Goal: Information Seeking & Learning: Learn about a topic

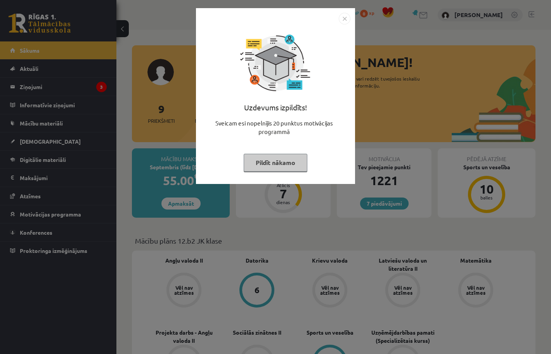
click at [283, 159] on button "Pildīt nākamo" at bounding box center [276, 163] width 64 height 18
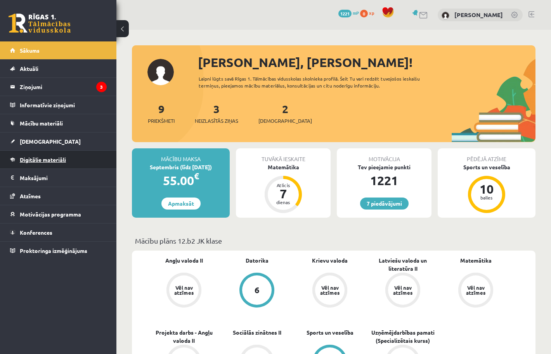
click at [35, 160] on span "Digitālie materiāli" at bounding box center [43, 159] width 46 height 7
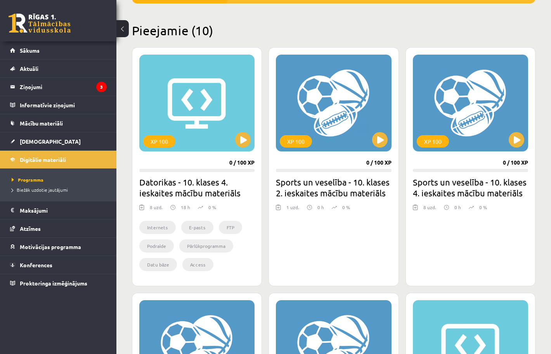
scroll to position [175, 0]
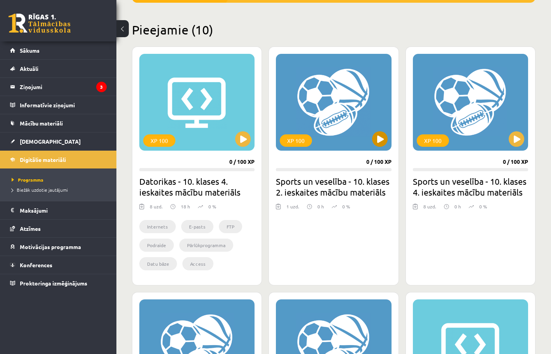
click at [378, 142] on button at bounding box center [380, 139] width 16 height 16
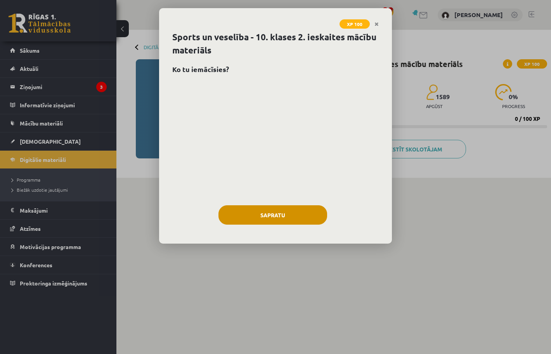
click at [296, 215] on button "Sapratu" at bounding box center [272, 215] width 109 height 19
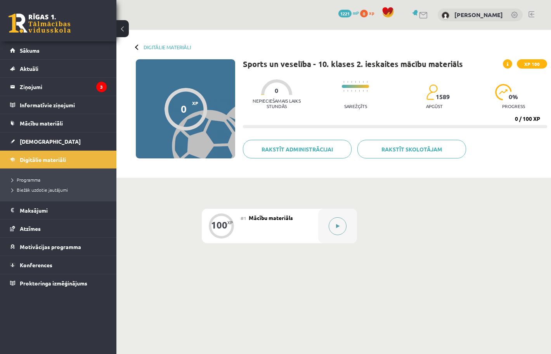
click at [336, 224] on icon at bounding box center [337, 226] width 3 height 5
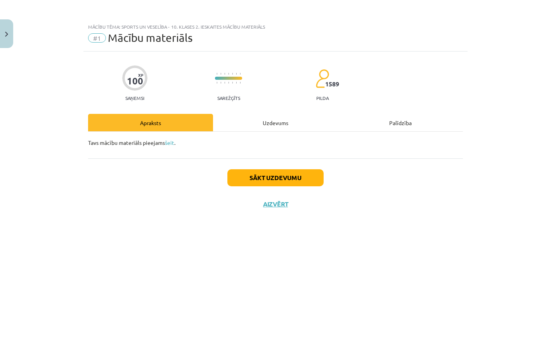
click at [285, 177] on button "Sākt uzdevumu" at bounding box center [275, 177] width 96 height 17
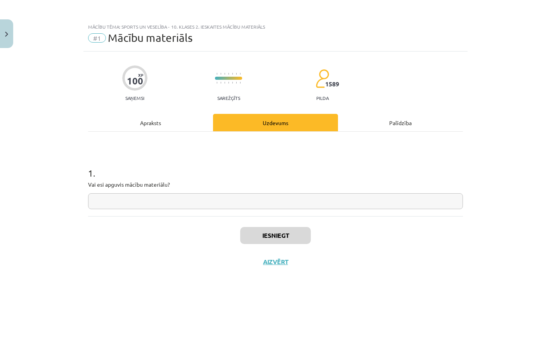
click at [260, 204] on input "text" at bounding box center [275, 202] width 375 height 16
type input "**"
click at [251, 240] on button "Iesniegt" at bounding box center [275, 235] width 71 height 17
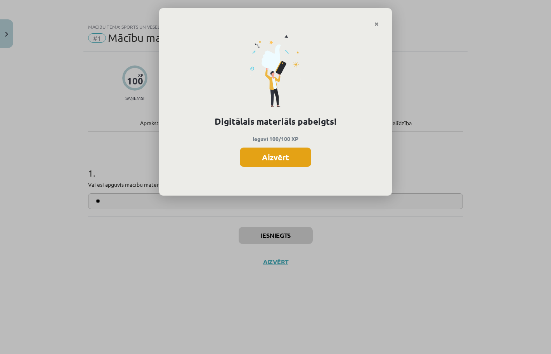
click at [277, 155] on button "Aizvērt" at bounding box center [275, 157] width 71 height 19
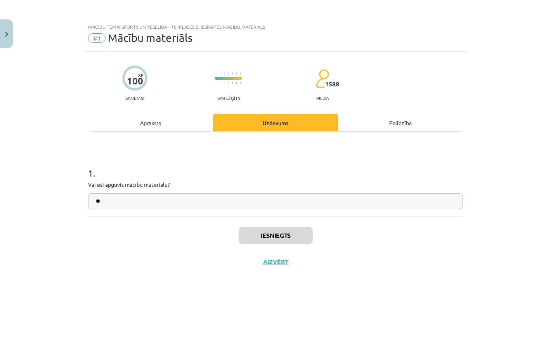
click at [270, 261] on button "Aizvērt" at bounding box center [275, 262] width 29 height 8
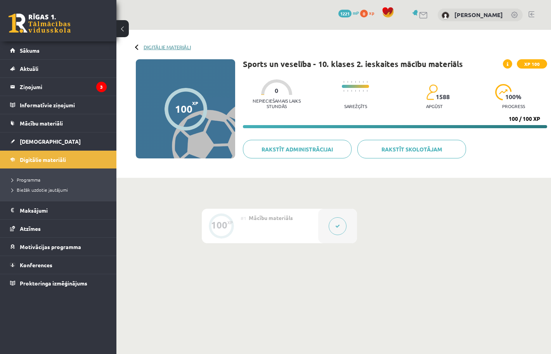
click at [148, 48] on link "Digitālie materiāli" at bounding box center [166, 47] width 47 height 6
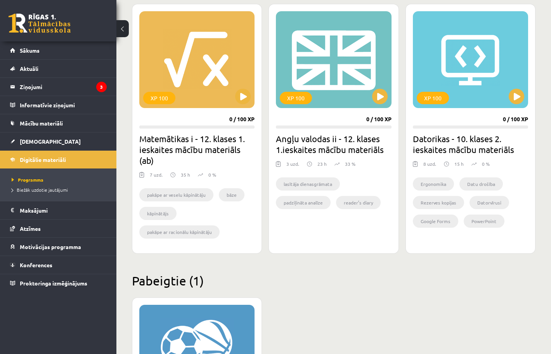
scroll to position [699, 0]
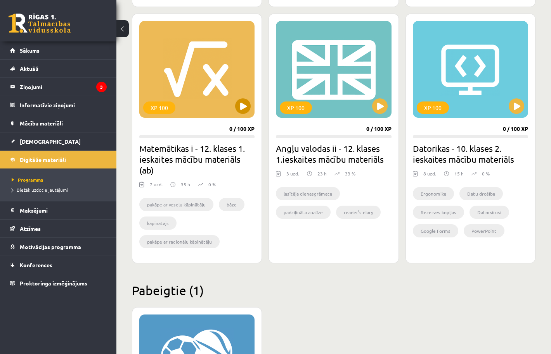
click at [242, 102] on button at bounding box center [243, 106] width 16 height 16
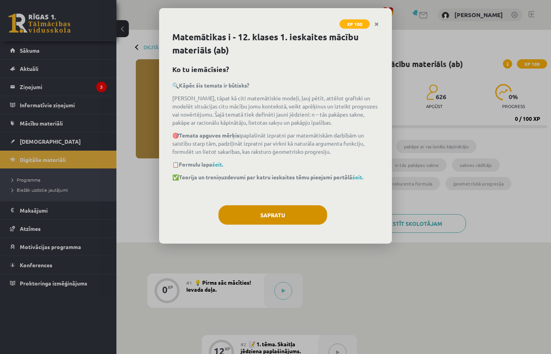
click at [263, 213] on button "Sapratu" at bounding box center [272, 215] width 109 height 19
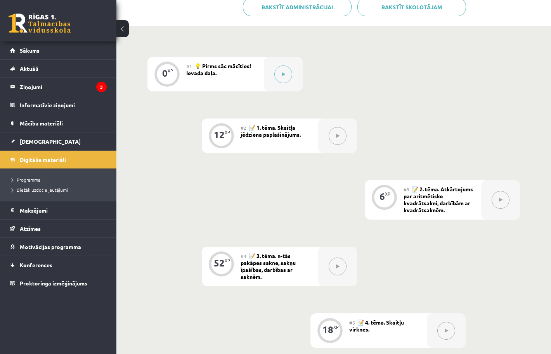
scroll to position [216, 0]
click at [289, 72] on button at bounding box center [283, 75] width 18 height 18
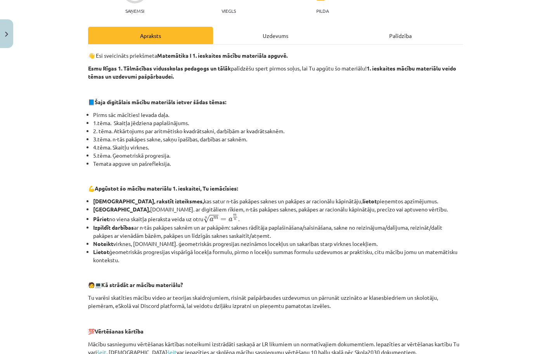
scroll to position [76, 0]
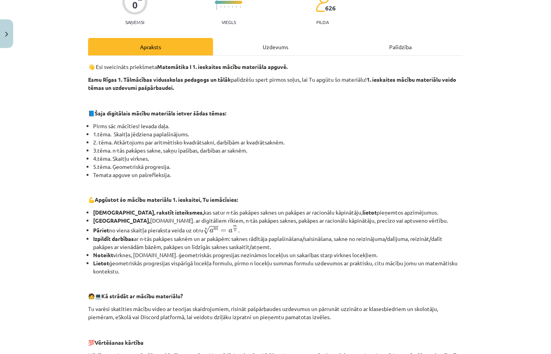
click at [270, 46] on div "Uzdevums" at bounding box center [275, 46] width 125 height 17
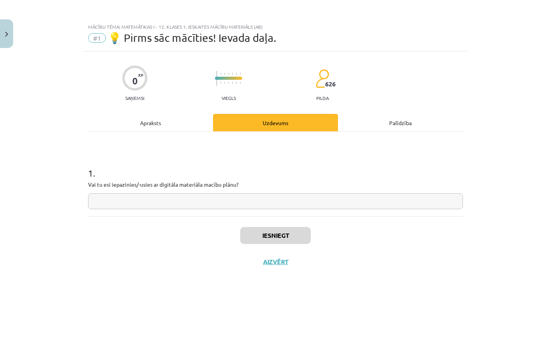
scroll to position [0, 0]
click at [201, 195] on input "text" at bounding box center [275, 202] width 375 height 16
type input "**"
click at [296, 230] on button "Iesniegt" at bounding box center [275, 235] width 71 height 17
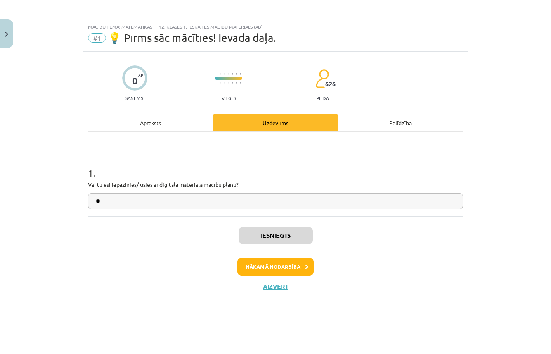
click at [297, 264] on button "Nākamā nodarbība" at bounding box center [275, 267] width 76 height 18
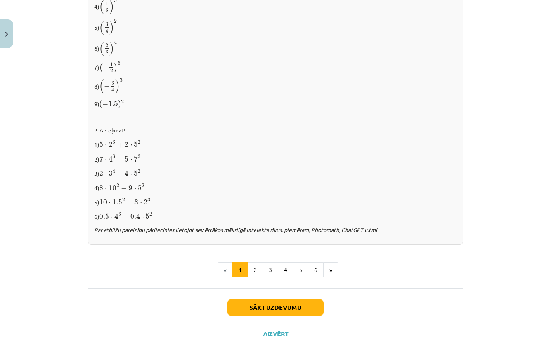
scroll to position [737, 0]
click at [291, 262] on button "4" at bounding box center [286, 270] width 16 height 16
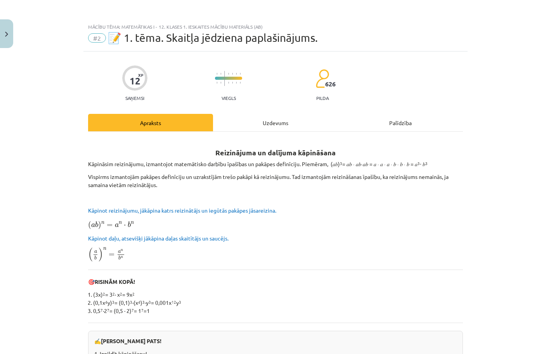
scroll to position [0, 0]
click at [276, 123] on div "Uzdevums" at bounding box center [275, 122] width 125 height 17
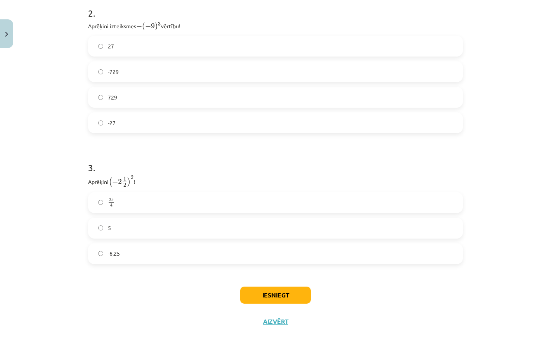
scroll to position [472, 0]
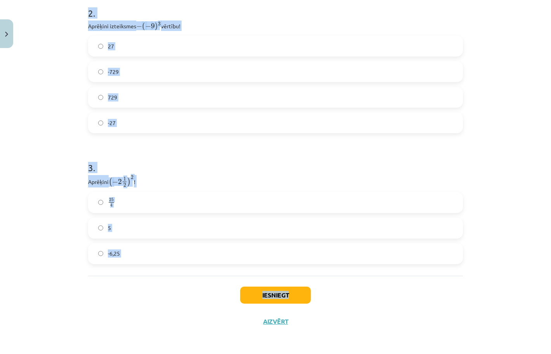
drag, startPoint x: 88, startPoint y: 183, endPoint x: 396, endPoint y: 292, distance: 326.5
copy div "Atzīmē visus skaitļus, kuri ir kāda vesela skaitļa kvadrāts! 3 49 33 77 60 16 1…"
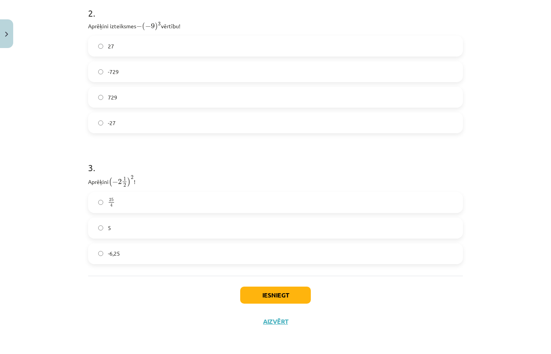
click at [46, 113] on div "Mācību tēma: Matemātikas i - 12. klases 1. ieskaites mācību materiāls (ab) #2 📝…" at bounding box center [275, 177] width 551 height 354
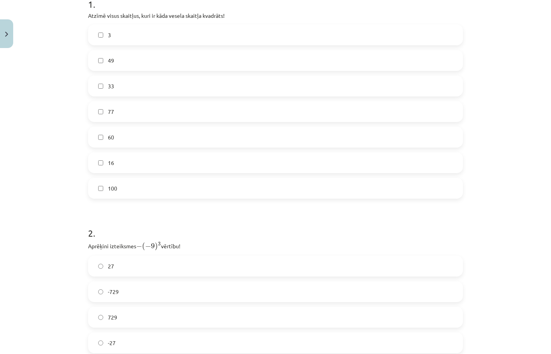
scroll to position [167, 0]
click at [119, 190] on label "100" at bounding box center [275, 190] width 373 height 19
click at [126, 64] on label "49" at bounding box center [275, 62] width 373 height 19
click at [127, 170] on label "16" at bounding box center [275, 165] width 373 height 19
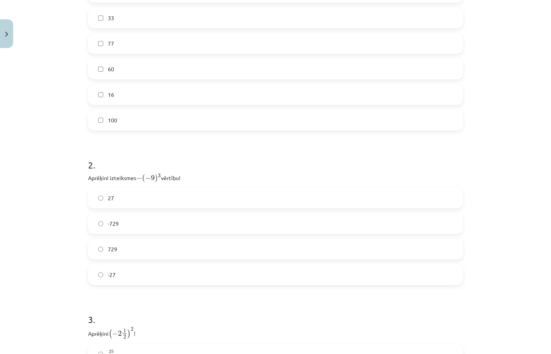
scroll to position [241, 0]
click at [168, 246] on label "729" at bounding box center [275, 245] width 373 height 19
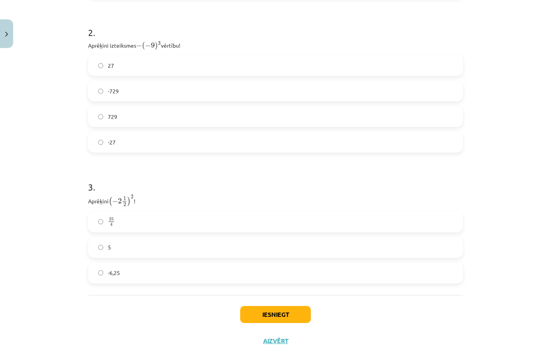
scroll to position [371, 0]
click at [168, 271] on label "-6,25" at bounding box center [275, 272] width 373 height 19
click at [297, 314] on button "Iesniegt" at bounding box center [275, 314] width 71 height 17
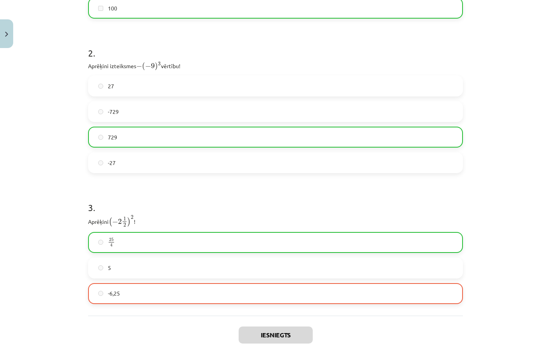
scroll to position [350, 0]
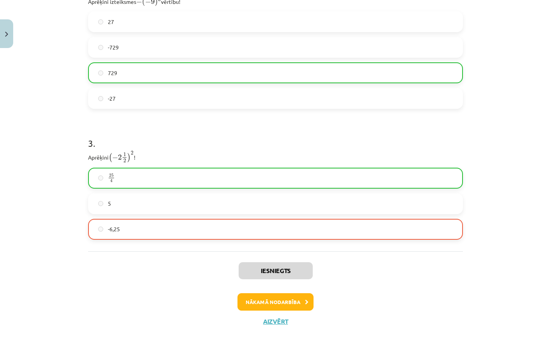
click at [285, 302] on button "Nākamā nodarbība" at bounding box center [275, 303] width 76 height 18
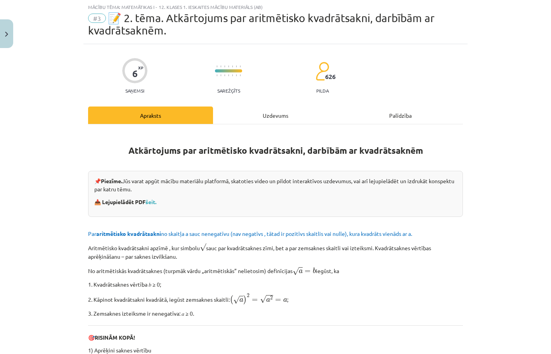
scroll to position [19, 0]
click at [285, 119] on div "Uzdevums" at bounding box center [275, 115] width 125 height 17
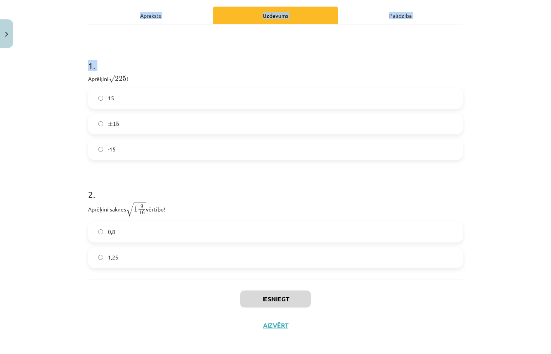
scroll to position [125, 0]
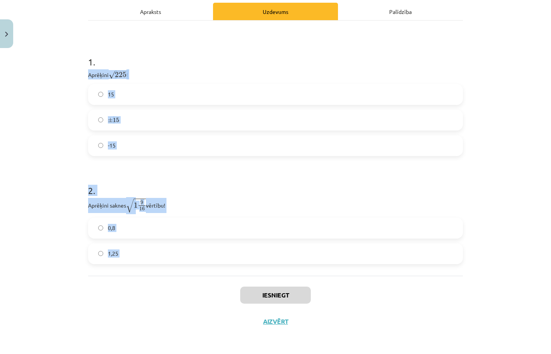
drag, startPoint x: 89, startPoint y: 180, endPoint x: 204, endPoint y: 276, distance: 149.2
click at [204, 276] on div "6 XP Saņemsi Sarežģīts 626 pilda Apraksts Uzdevums Palīdzība 1 . Aprēķini √ 225…" at bounding box center [275, 137] width 384 height 395
copy form "Aprēķini √ 225 225 ! 15 ± 15 ± 15 -15 2 . Aprēķini saknes √ 1 9 16 1 9 16 vērtī…"
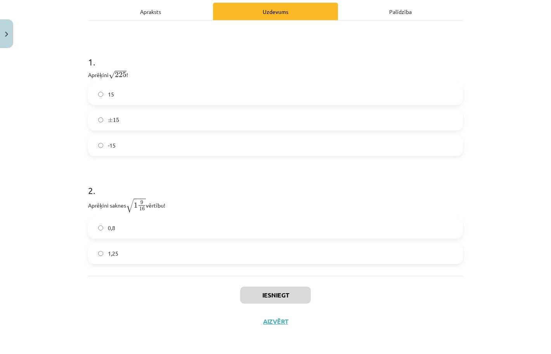
click at [72, 118] on div "Mācību tēma: Matemātikas i - 12. klases 1. ieskaites mācību materiāls (ab) #3 📝…" at bounding box center [275, 177] width 551 height 354
click at [131, 92] on label "15" at bounding box center [275, 94] width 373 height 19
click at [137, 253] on label "1,25" at bounding box center [275, 253] width 373 height 19
click at [264, 295] on button "Iesniegt" at bounding box center [275, 295] width 71 height 17
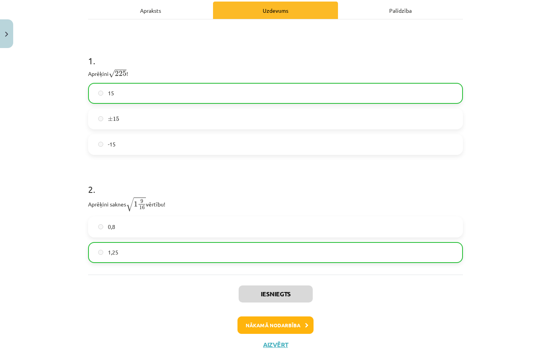
click at [263, 329] on button "Nākamā nodarbība" at bounding box center [275, 326] width 76 height 18
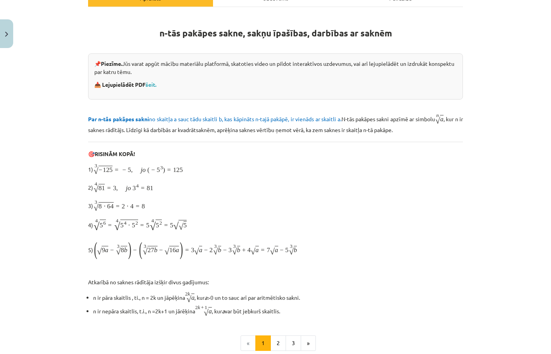
scroll to position [19, 0]
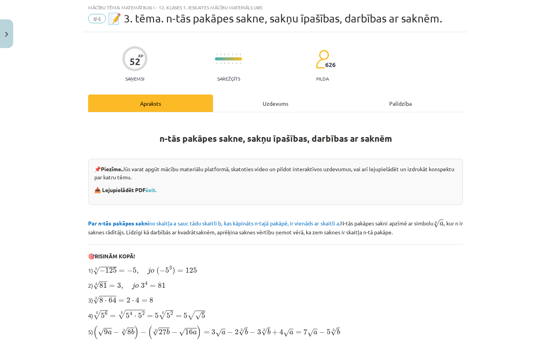
click at [279, 99] on div "Uzdevums" at bounding box center [275, 103] width 125 height 17
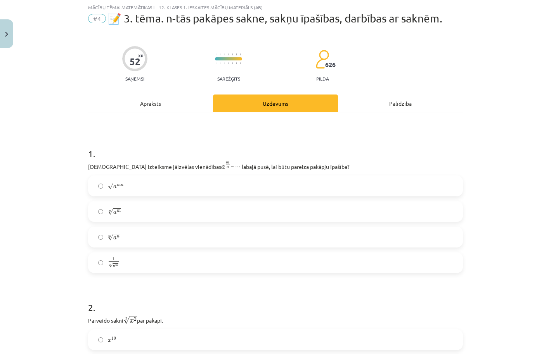
click at [160, 99] on div "Apraksts" at bounding box center [150, 103] width 125 height 17
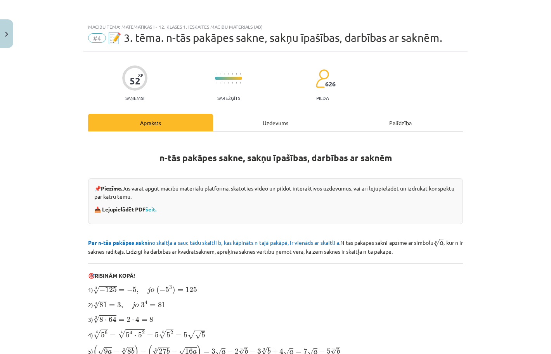
scroll to position [0, 0]
click at [271, 119] on div "Uzdevums" at bounding box center [275, 122] width 125 height 17
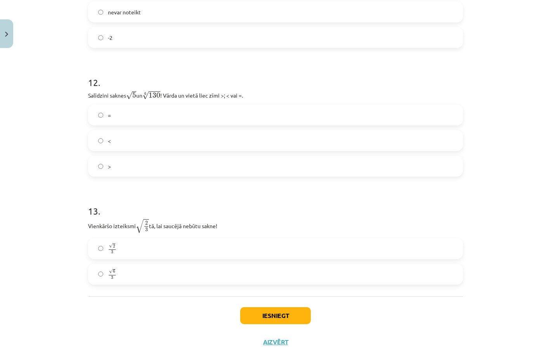
scroll to position [1664, 0]
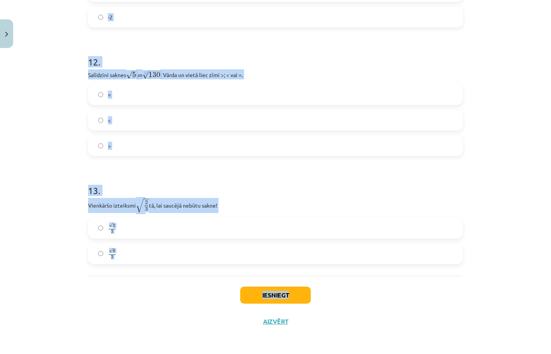
drag, startPoint x: 86, startPoint y: 165, endPoint x: 402, endPoint y: 295, distance: 342.0
copy div "Kura izteiksme jāizvēlas vienādības a m n a m n = ⋯ labajā pusē, lai būtu parei…"
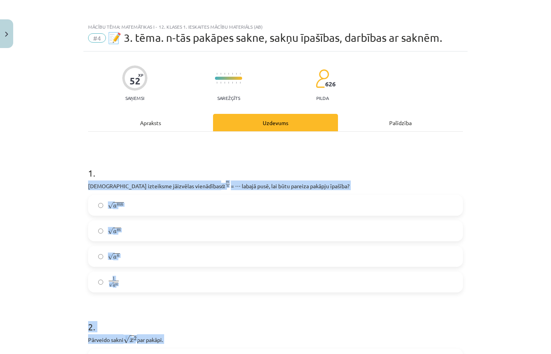
scroll to position [0, 0]
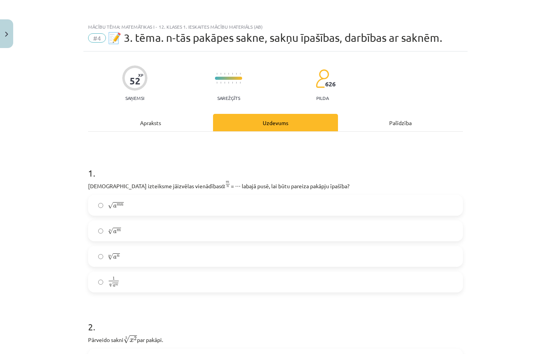
click at [154, 282] on label "1 n √ a m 1 a m n" at bounding box center [275, 282] width 373 height 19
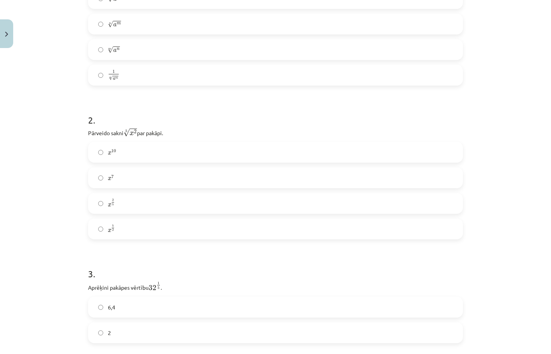
scroll to position [210, 0]
click at [139, 202] on label "x 2 5 x 2 5" at bounding box center [275, 200] width 373 height 19
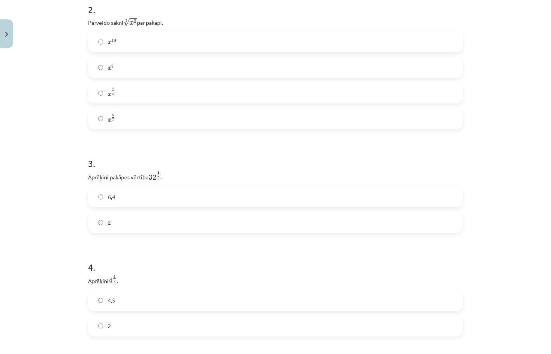
scroll to position [318, 0]
click at [160, 213] on label "2" at bounding box center [275, 221] width 373 height 19
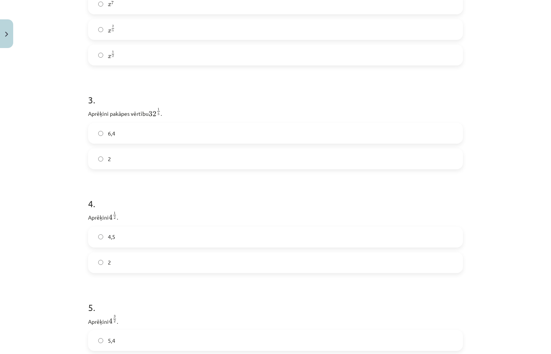
click at [147, 261] on label "2" at bounding box center [275, 262] width 373 height 19
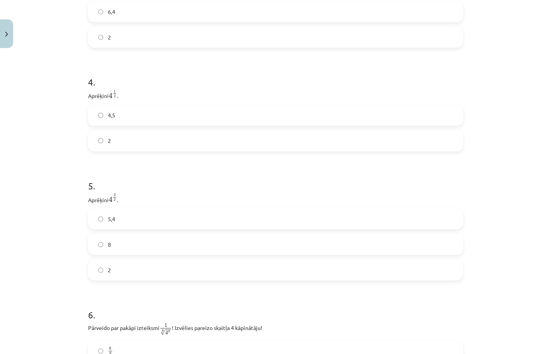
scroll to position [518, 0]
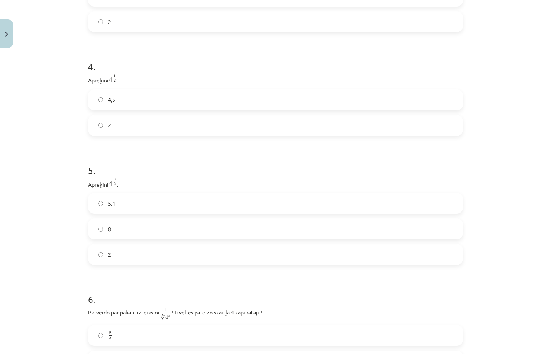
click at [150, 225] on label "8" at bounding box center [275, 228] width 373 height 19
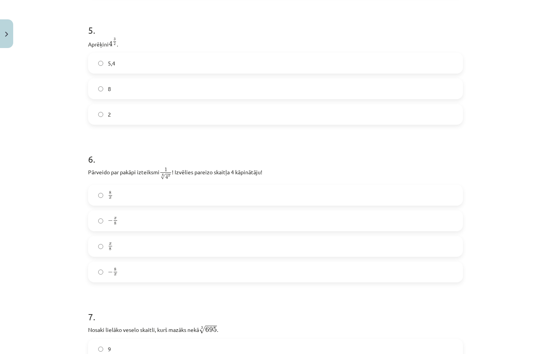
scroll to position [664, 0]
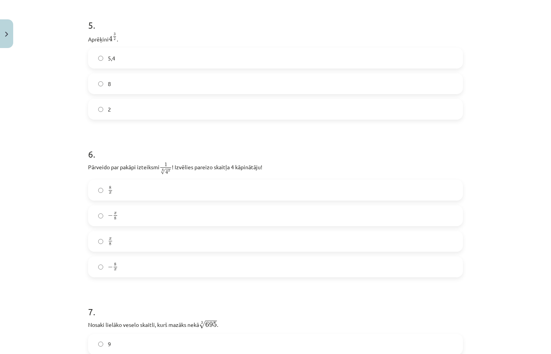
click at [188, 196] on label "8 x 8 x" at bounding box center [275, 190] width 373 height 19
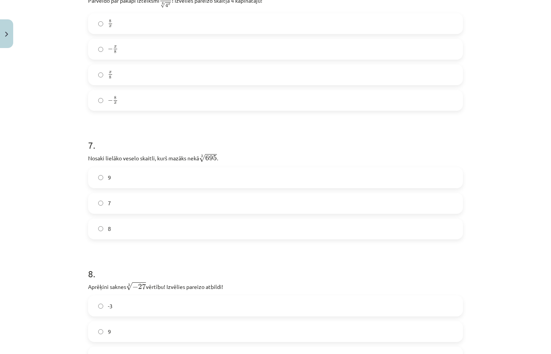
scroll to position [845, 0]
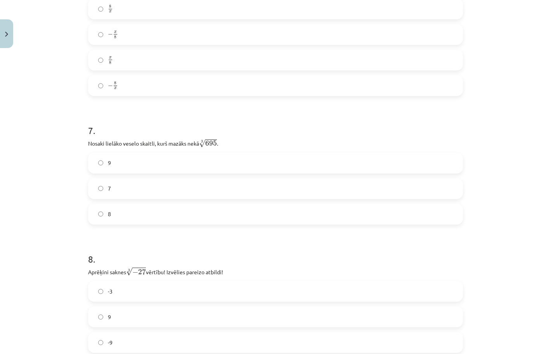
click at [143, 219] on label "8" at bounding box center [275, 214] width 373 height 19
click at [138, 290] on label "-3" at bounding box center [275, 291] width 373 height 19
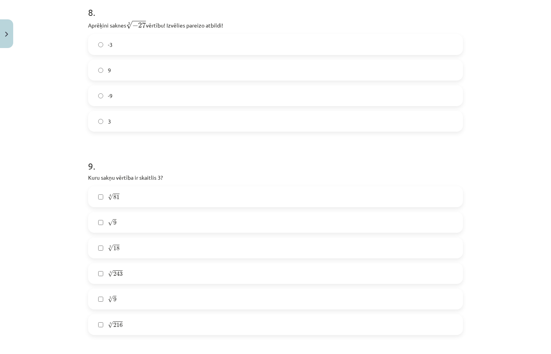
scroll to position [1093, 0]
click at [189, 197] on label "4 √ 81 81 4" at bounding box center [275, 196] width 373 height 19
click at [180, 224] on label "√ 9 9" at bounding box center [275, 222] width 373 height 19
click at [166, 275] on label "5 √ 243 243 5" at bounding box center [275, 273] width 373 height 19
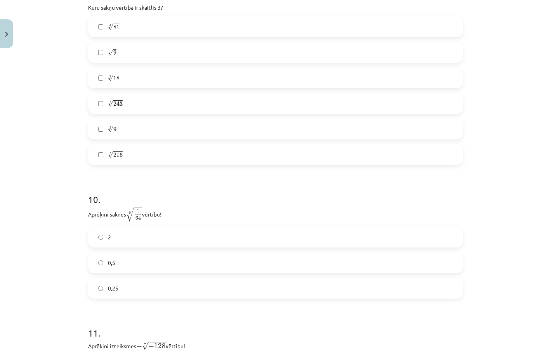
scroll to position [1264, 0]
click at [123, 266] on label "0,5" at bounding box center [275, 261] width 373 height 19
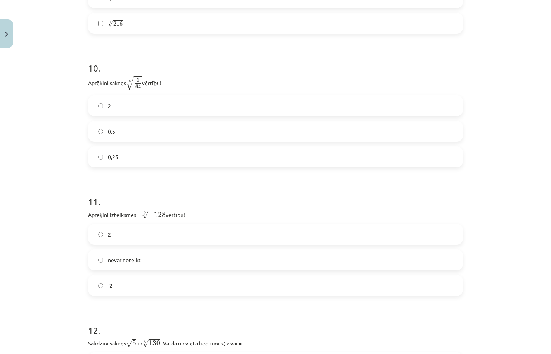
scroll to position [1396, 0]
click at [141, 232] on label "2" at bounding box center [275, 232] width 373 height 19
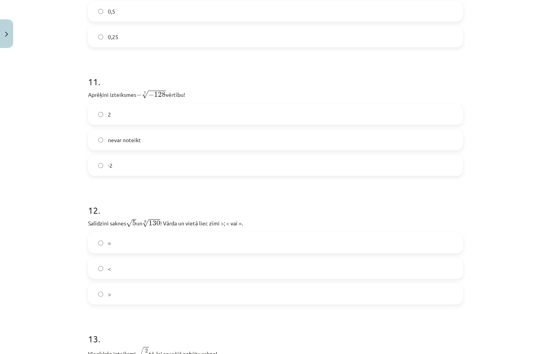
scroll to position [1532, 0]
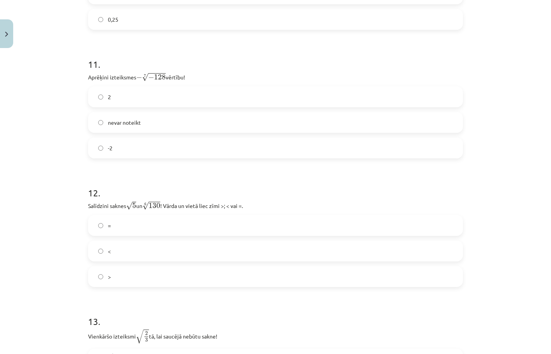
click at [141, 277] on label ">" at bounding box center [275, 276] width 373 height 19
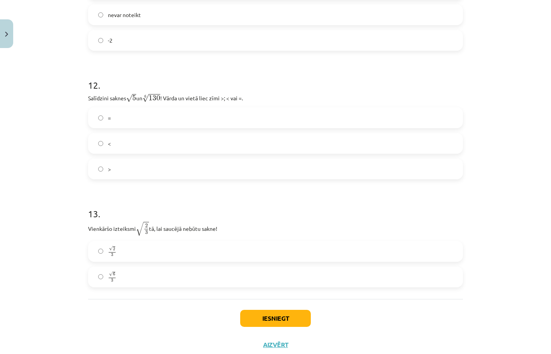
scroll to position [1653, 0]
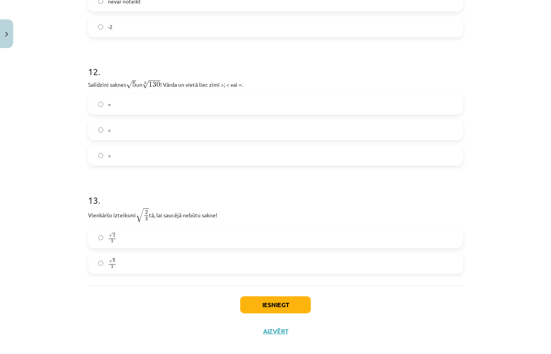
click at [173, 271] on label "√ 6 3 6 3" at bounding box center [275, 263] width 373 height 19
click at [272, 306] on button "Iesniegt" at bounding box center [275, 305] width 71 height 17
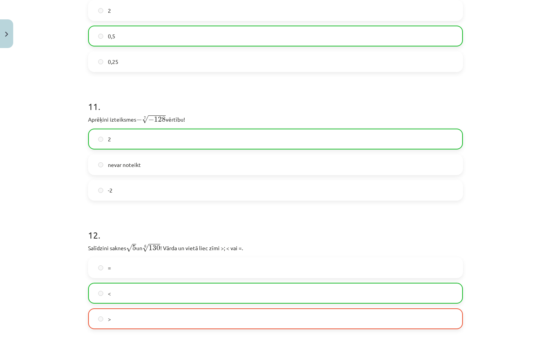
scroll to position [1490, 0]
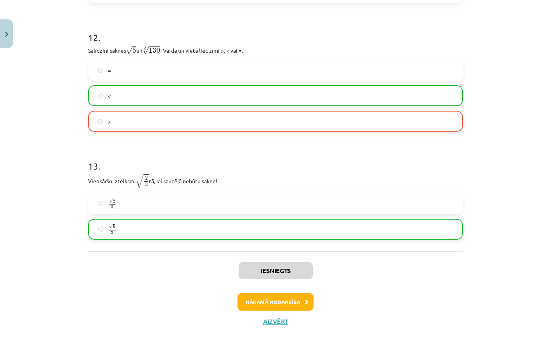
click at [289, 297] on button "Nākamā nodarbība" at bounding box center [275, 303] width 76 height 18
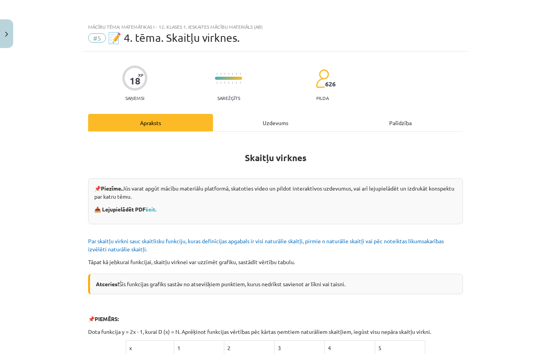
scroll to position [0, 0]
click at [281, 125] on div "Uzdevums" at bounding box center [275, 122] width 125 height 17
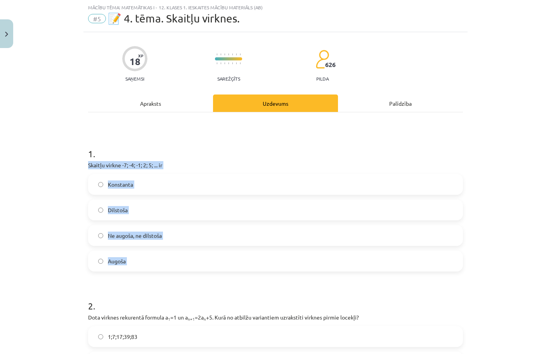
drag, startPoint x: 88, startPoint y: 164, endPoint x: 204, endPoint y: 275, distance: 160.7
copy div "Skaitļu virkne -7; -4; -1; 2; 5; ... ir Konstanta Dilstoša Ne augoša, ne dilsto…"
click at [70, 218] on div "Mācību tēma: Matemātikas i - 12. klases 1. ieskaites mācību materiāls (ab) #5 📝…" at bounding box center [275, 177] width 551 height 354
click at [147, 262] on label "Augoša" at bounding box center [275, 261] width 373 height 19
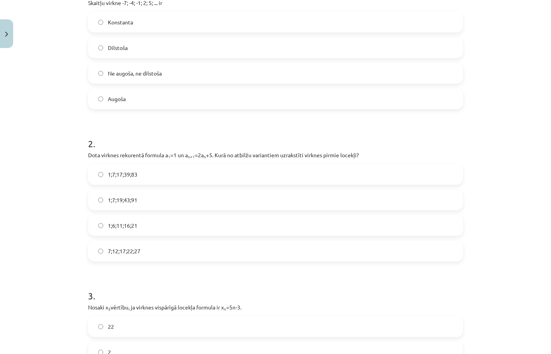
scroll to position [190, 0]
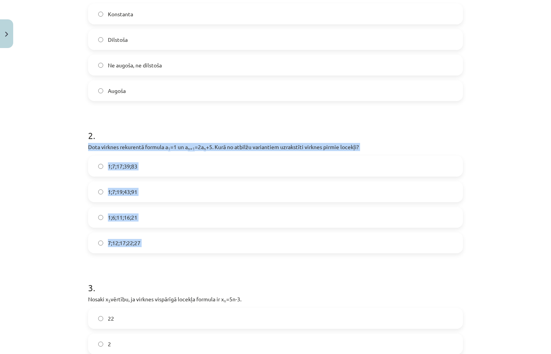
drag, startPoint x: 88, startPoint y: 148, endPoint x: 216, endPoint y: 254, distance: 166.3
copy div "Dota virknes rekurentā formula a 1 =1 un a n+1 =2a n +5. Kurā no atbilžu varian…"
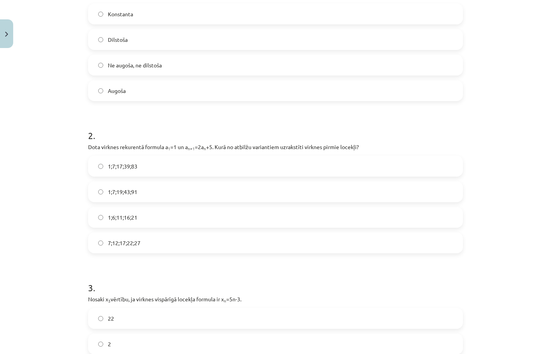
click at [69, 168] on div "Mācību tēma: Matemātikas i - 12. klases 1. ieskaites mācību materiāls (ab) #5 📝…" at bounding box center [275, 177] width 551 height 354
click at [129, 192] on span "1;7;19;43;91" at bounding box center [122, 192] width 29 height 8
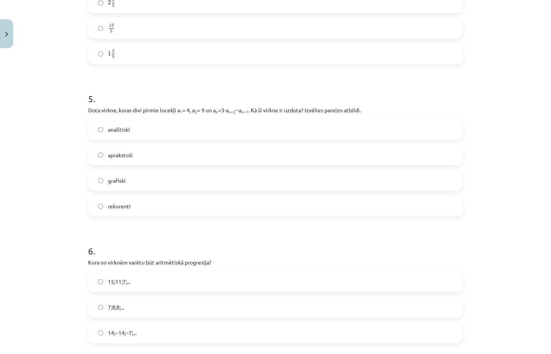
scroll to position [793, 0]
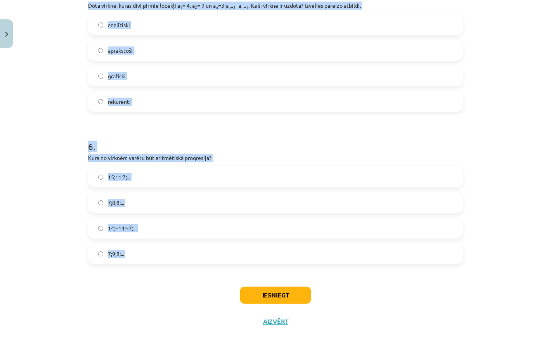
drag, startPoint x: 88, startPoint y: 197, endPoint x: 384, endPoint y: 280, distance: 307.6
copy form "Nosaki x 3 vērtību, ja virknes vispārīgā locekļa formula ir x n =5n-3. 22 2 15 …"
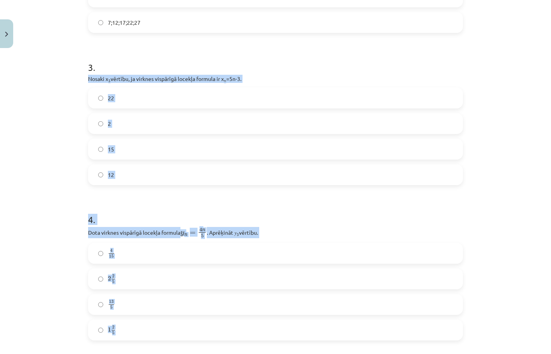
scroll to position [409, 0]
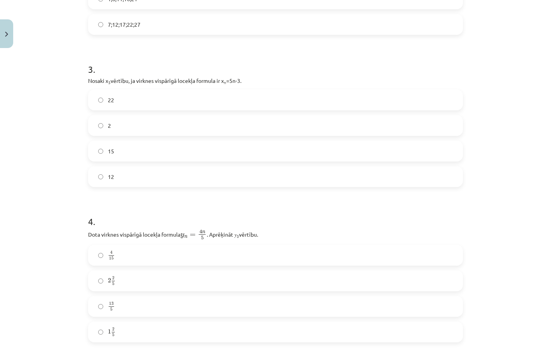
click at [66, 146] on div "Mācību tēma: Matemātikas i - 12. klases 1. ieskaites mācību materiāls (ab) #5 📝…" at bounding box center [275, 177] width 551 height 354
click at [125, 182] on label "12" at bounding box center [275, 176] width 373 height 19
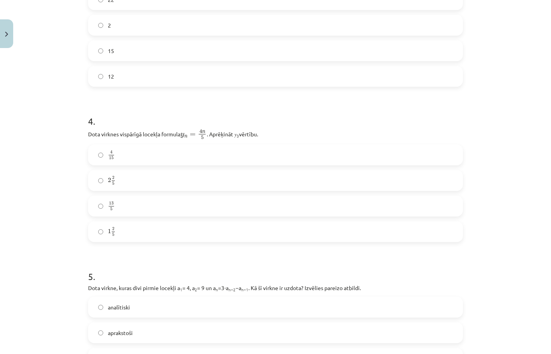
scroll to position [517, 0]
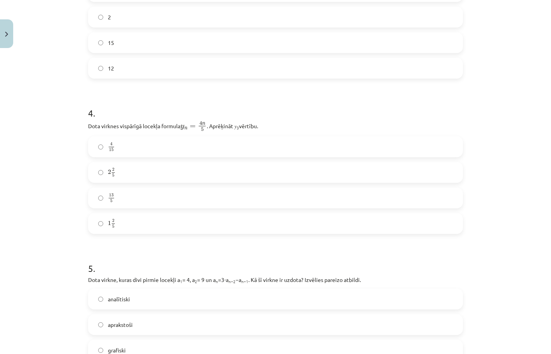
click at [174, 171] on label "2 2 5 2 2 5" at bounding box center [275, 172] width 373 height 19
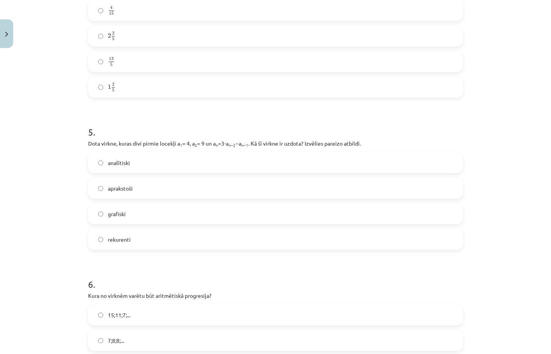
scroll to position [671, 0]
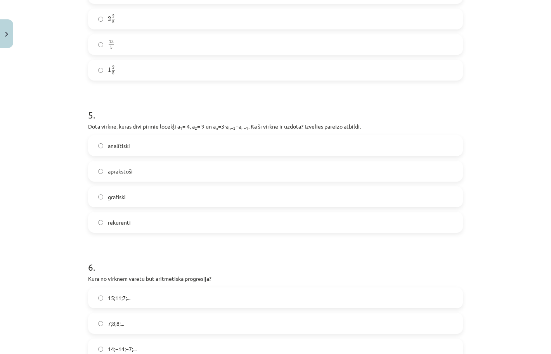
click at [161, 223] on label "rekurenti" at bounding box center [275, 222] width 373 height 19
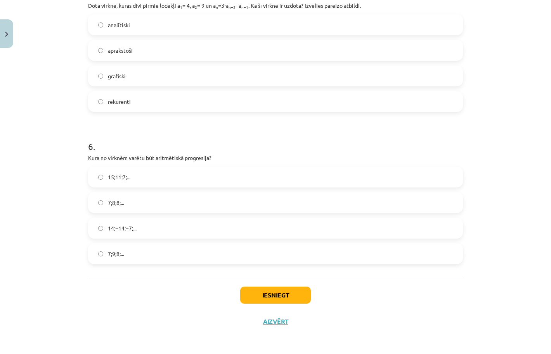
scroll to position [793, 0]
click at [169, 177] on label "15;11;7;..." at bounding box center [275, 177] width 373 height 19
click at [255, 291] on button "Iesniegt" at bounding box center [275, 295] width 71 height 17
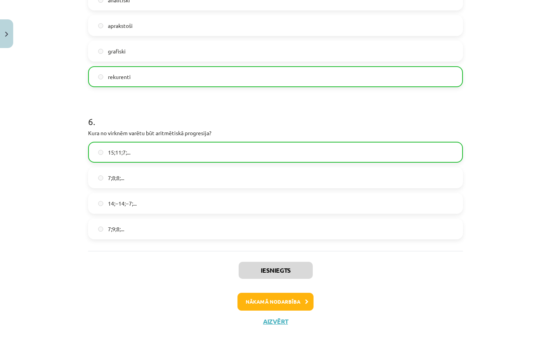
click at [290, 299] on button "Nākamā nodarbība" at bounding box center [275, 302] width 76 height 18
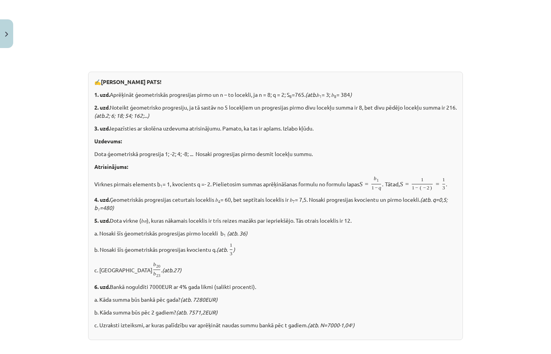
scroll to position [19, 0]
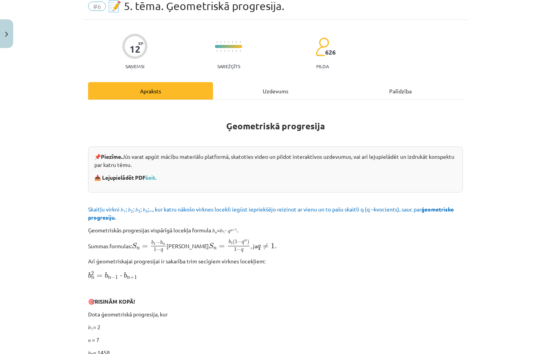
click at [274, 85] on div "Uzdevums" at bounding box center [275, 90] width 125 height 17
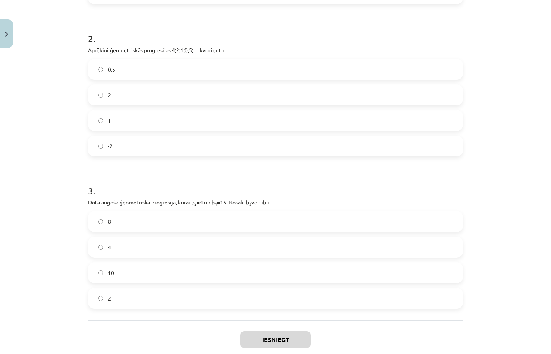
scroll to position [282, 0]
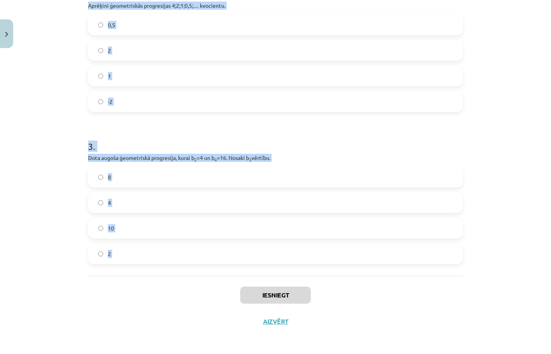
drag, startPoint x: 89, startPoint y: 166, endPoint x: 360, endPoint y: 285, distance: 295.4
click at [360, 285] on div "12 XP Saņemsi Sarežģīts 626 pilda Apraksts Uzdevums Palīdzība 1 . Aprēķini ģeom…" at bounding box center [275, 53] width 384 height 564
copy form "Aprēķini ģeometriskās progresijas nākamo locekli, ja b 1 = 7 un q=5. 35 12 2 . …"
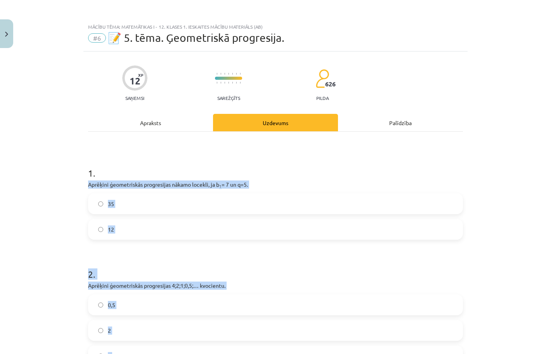
scroll to position [-1, 0]
click at [64, 195] on div "Mācību tēma: Matemātikas i - 12. klases 1. ieskaites mācību materiāls (ab) #6 📝…" at bounding box center [275, 177] width 551 height 354
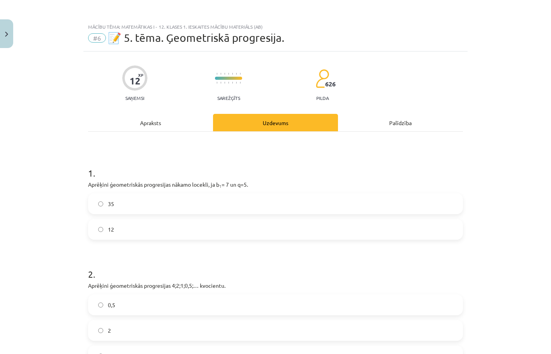
scroll to position [0, 0]
click at [123, 199] on label "35" at bounding box center [275, 203] width 373 height 19
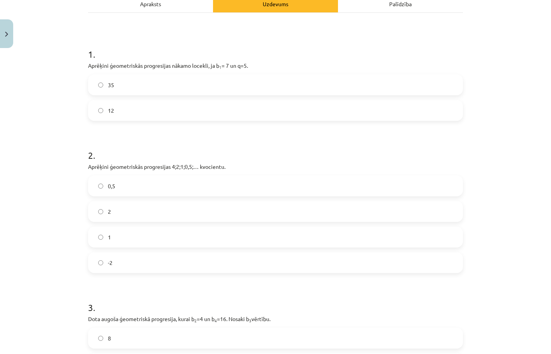
click at [133, 183] on label "0,5" at bounding box center [275, 185] width 373 height 19
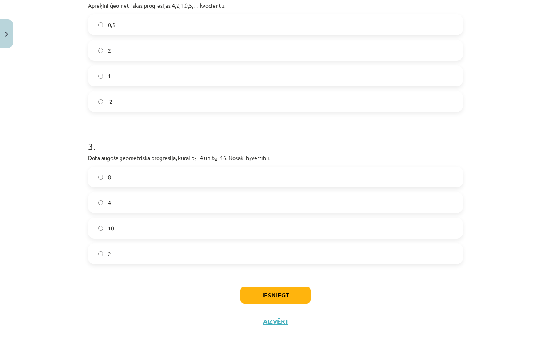
scroll to position [282, 0]
click at [174, 180] on label "8" at bounding box center [275, 177] width 373 height 19
click at [263, 296] on button "Iesniegt" at bounding box center [275, 295] width 71 height 17
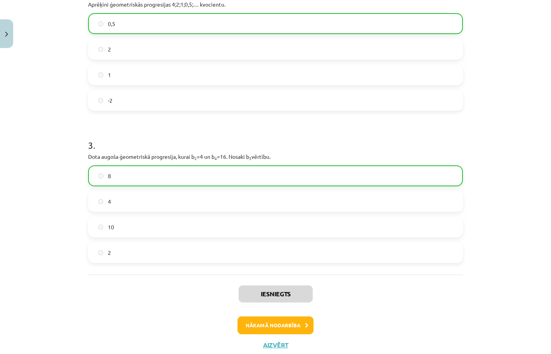
scroll to position [0, 0]
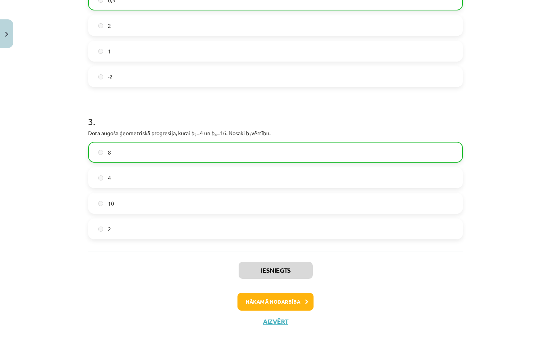
click at [273, 297] on button "Nākamā nodarbība" at bounding box center [275, 302] width 76 height 18
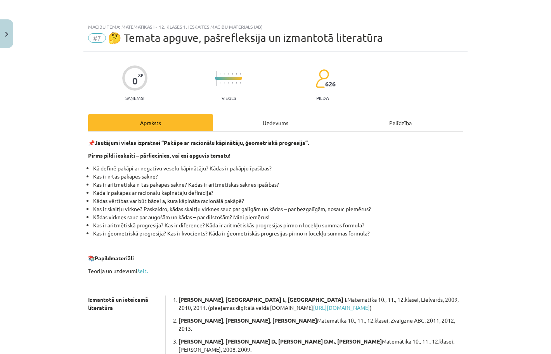
click at [276, 124] on div "Uzdevums" at bounding box center [275, 122] width 125 height 17
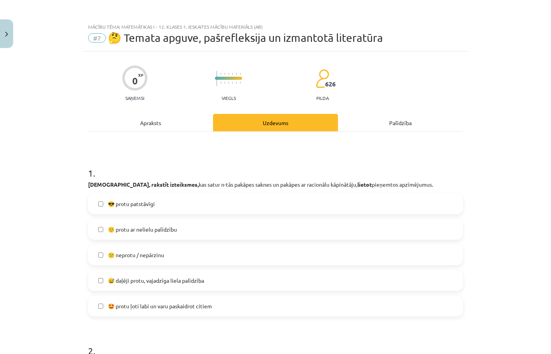
scroll to position [19, 0]
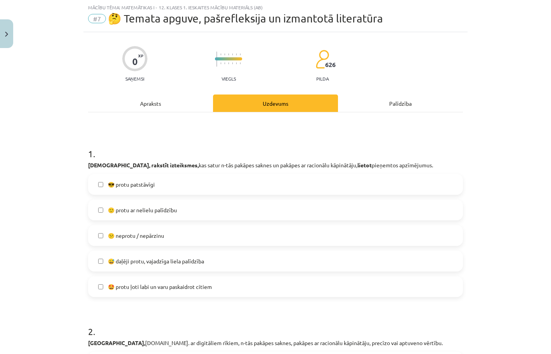
click at [172, 211] on span "🙂 protu ar nelielu palīdzību" at bounding box center [142, 210] width 69 height 8
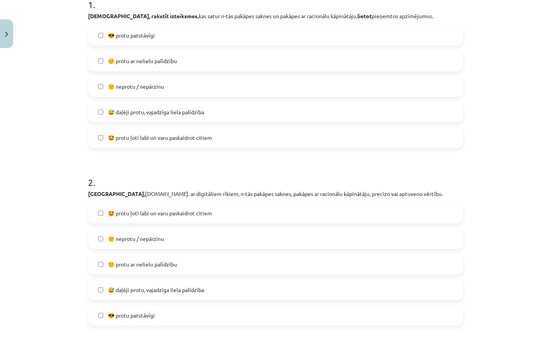
scroll to position [171, 0]
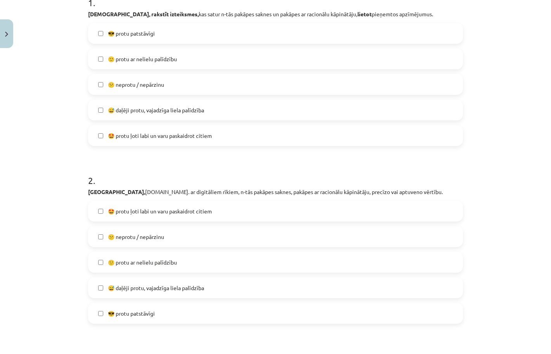
click at [154, 283] on label "😅 daļēji protu, vajadzīga liela palīdzība" at bounding box center [275, 287] width 373 height 19
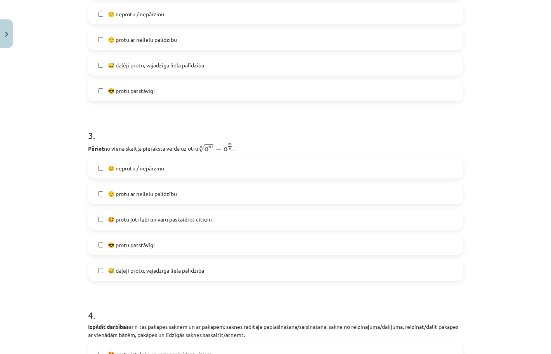
scroll to position [394, 0]
click at [134, 241] on span "😎 protu patstāvīgi" at bounding box center [131, 244] width 47 height 8
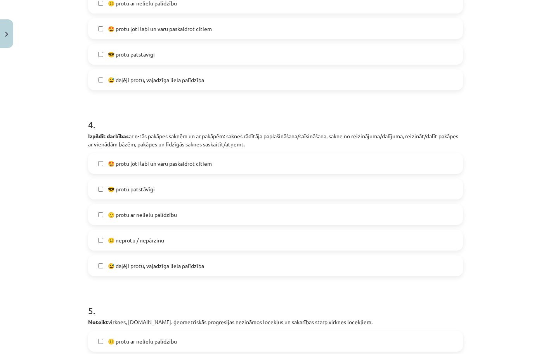
scroll to position [586, 0]
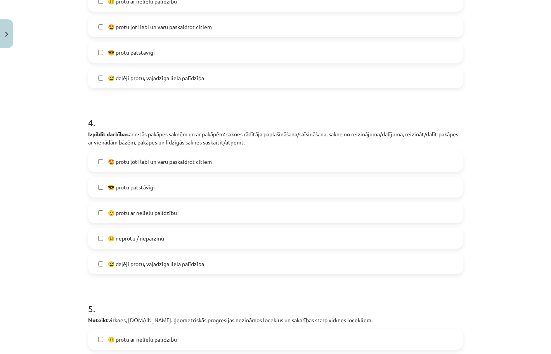
click at [148, 191] on span "😎 protu patstāvīgi" at bounding box center [131, 187] width 47 height 8
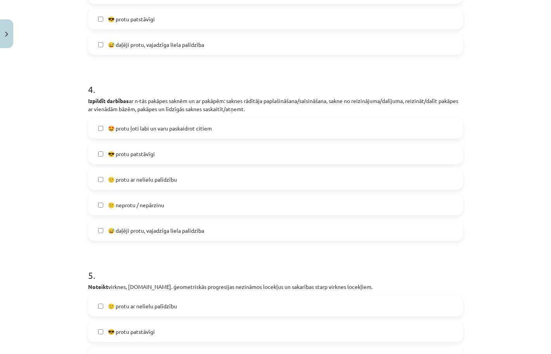
scroll to position [641, 0]
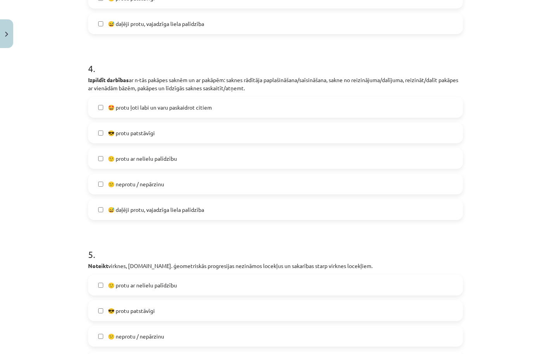
click at [161, 287] on span "🙂 protu ar nelielu palīdzību" at bounding box center [142, 286] width 69 height 8
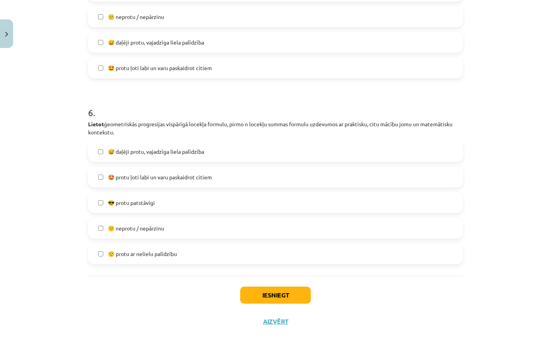
scroll to position [962, 0]
click at [171, 253] on span "🙂 protu ar nelielu palīdzību" at bounding box center [142, 254] width 69 height 8
click at [178, 259] on label "🙂 protu ar nelielu palīdzību" at bounding box center [275, 253] width 373 height 19
click at [199, 180] on span "🤩 protu ļoti labi un varu paskaidrot citiem" at bounding box center [160, 177] width 104 height 8
click at [282, 295] on button "Iesniegt" at bounding box center [275, 295] width 71 height 17
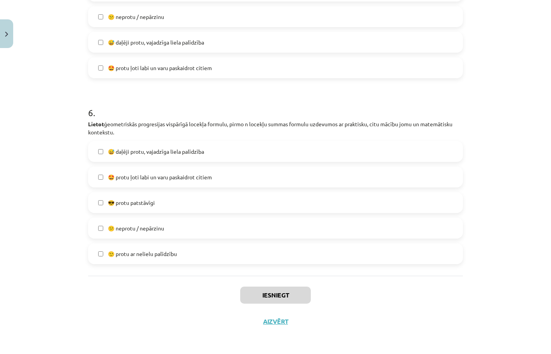
scroll to position [470, 0]
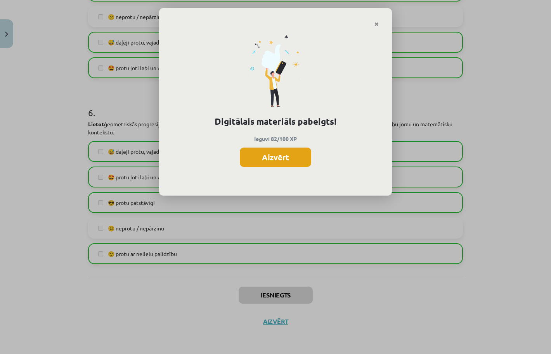
click at [288, 161] on button "Aizvērt" at bounding box center [275, 157] width 71 height 19
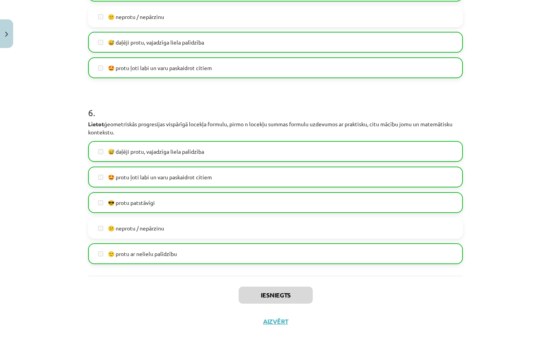
click at [273, 320] on button "Aizvērt" at bounding box center [275, 322] width 29 height 8
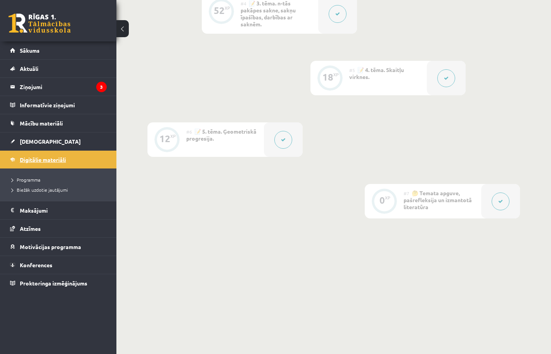
click at [49, 161] on span "Digitālie materiāli" at bounding box center [43, 159] width 46 height 7
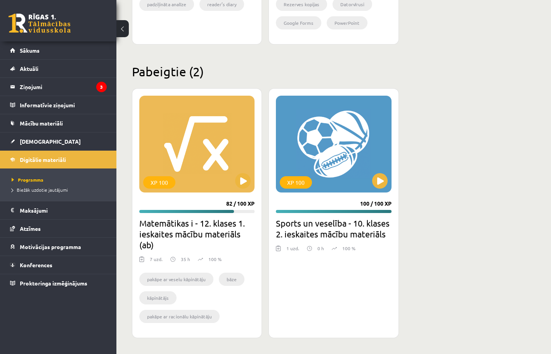
scroll to position [907, 0]
click at [239, 170] on div "XP 100" at bounding box center [196, 144] width 115 height 97
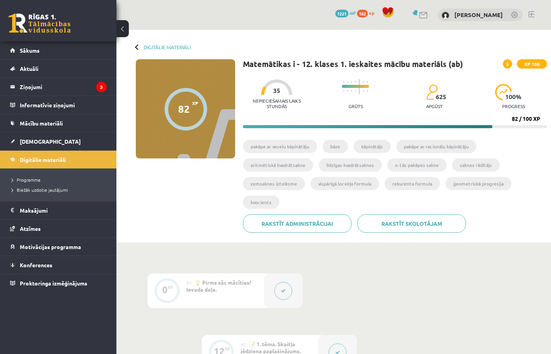
click at [282, 293] on icon at bounding box center [283, 291] width 5 height 5
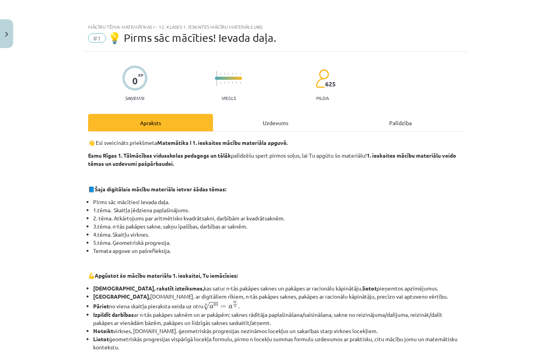
click at [10, 34] on button "Close" at bounding box center [6, 33] width 13 height 29
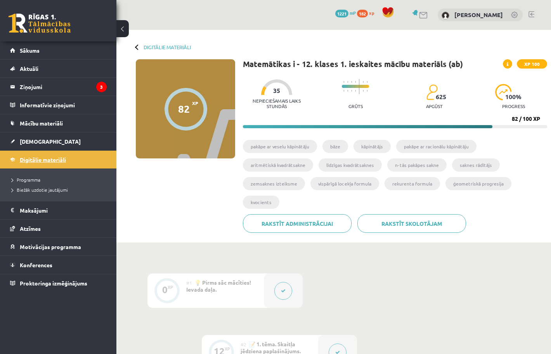
click at [27, 166] on link "Digitālie materiāli" at bounding box center [58, 160] width 97 height 18
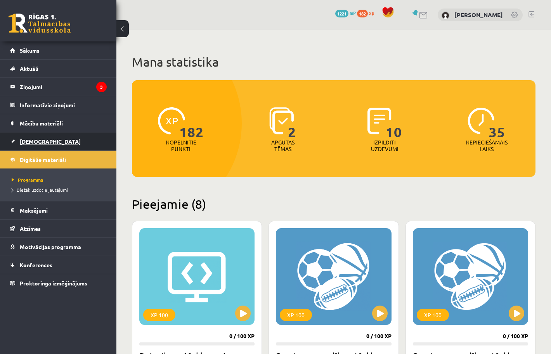
click at [27, 141] on span "[DEMOGRAPHIC_DATA]" at bounding box center [50, 141] width 61 height 7
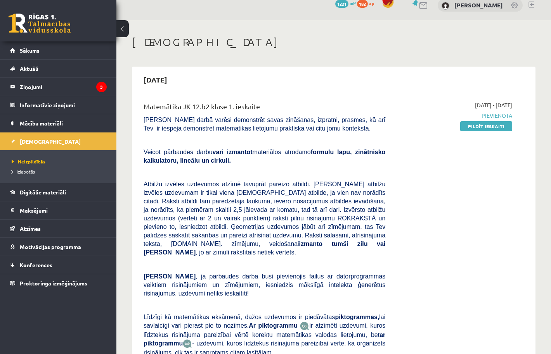
scroll to position [13, 0]
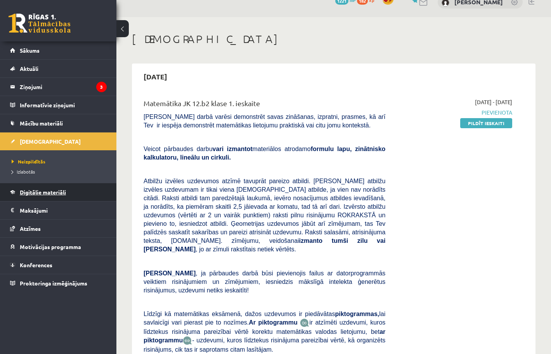
click at [41, 199] on link "Digitālie materiāli" at bounding box center [58, 192] width 97 height 18
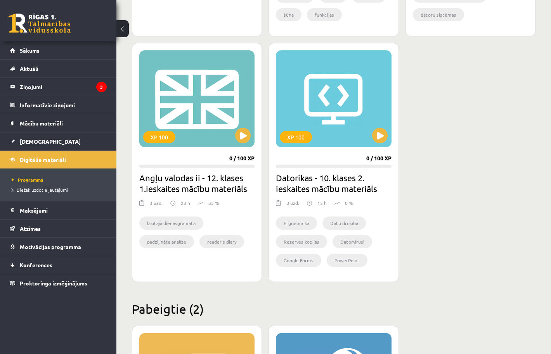
scroll to position [659, 0]
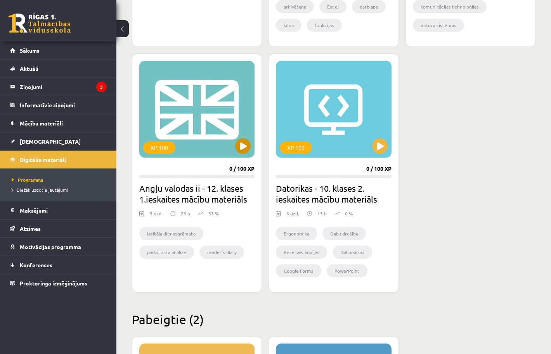
click at [246, 145] on button at bounding box center [243, 146] width 16 height 16
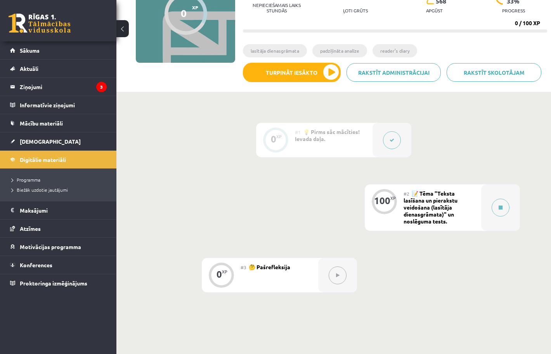
scroll to position [104, 0]
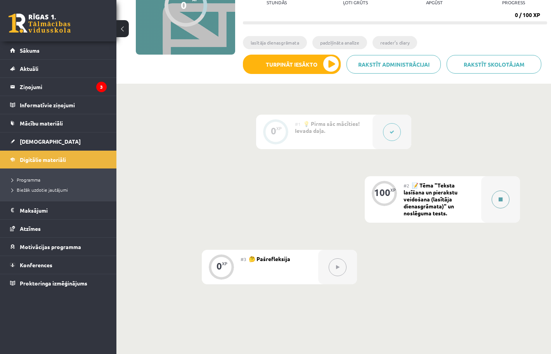
click at [498, 199] on icon at bounding box center [500, 199] width 4 height 5
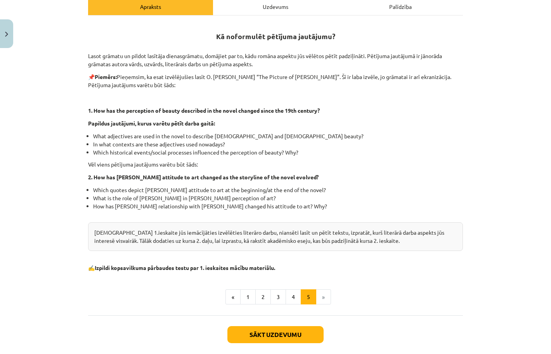
scroll to position [129, 0]
click at [242, 297] on button "1" at bounding box center [248, 297] width 16 height 16
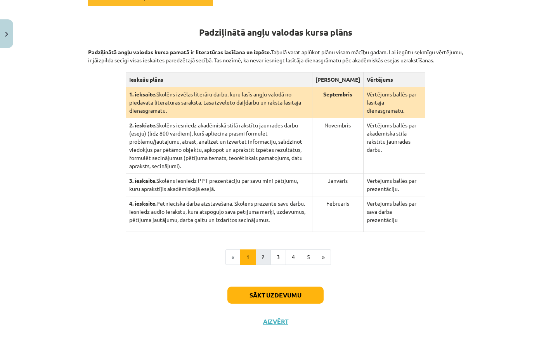
click at [265, 265] on button "2" at bounding box center [263, 258] width 16 height 16
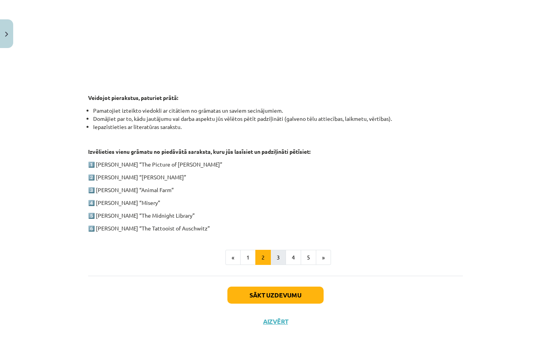
click at [284, 250] on button "3" at bounding box center [278, 258] width 16 height 16
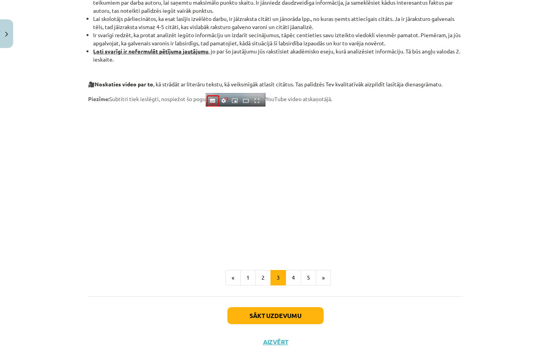
scroll to position [579, 0]
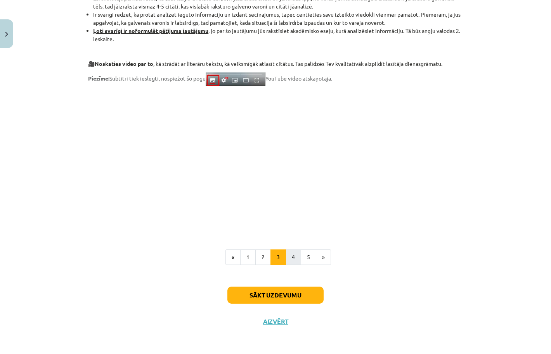
click at [290, 252] on button "4" at bounding box center [293, 258] width 16 height 16
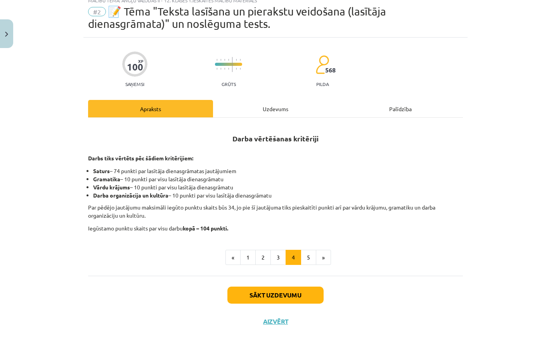
scroll to position [27, 0]
click at [308, 254] on button "5" at bounding box center [309, 258] width 16 height 16
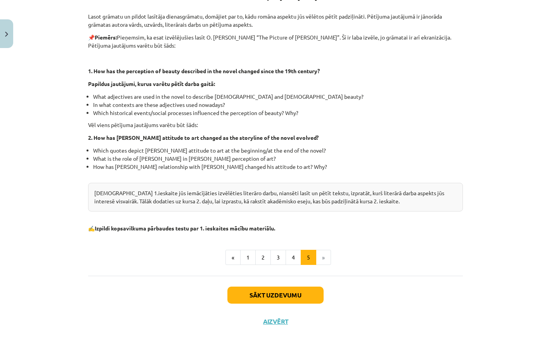
click at [297, 297] on button "Sākt uzdevumu" at bounding box center [275, 295] width 96 height 17
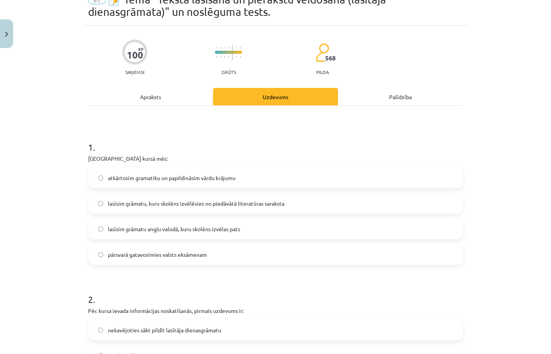
scroll to position [19, 0]
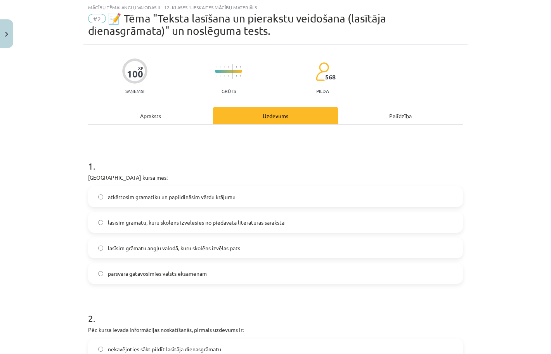
click at [237, 226] on span "lasīsim grāmatu, kuru skolēns izvēlēsies no piedāvātā literatūras saraksta" at bounding box center [196, 223] width 176 height 8
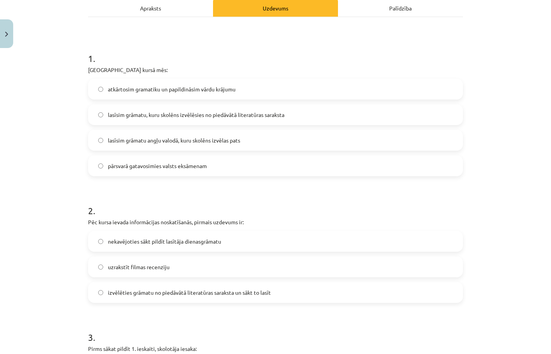
scroll to position [131, 0]
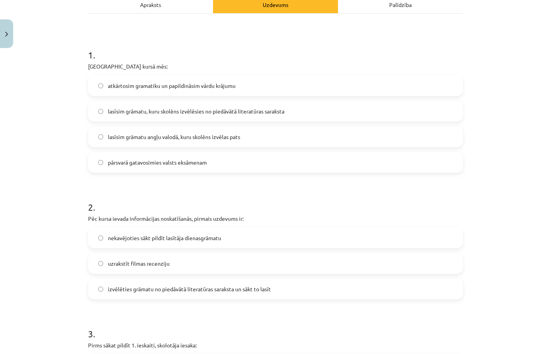
click at [228, 284] on label "izvēlēties grāmatu no piedāvātā literatūras saraksta un sākt to lasīt" at bounding box center [275, 289] width 373 height 19
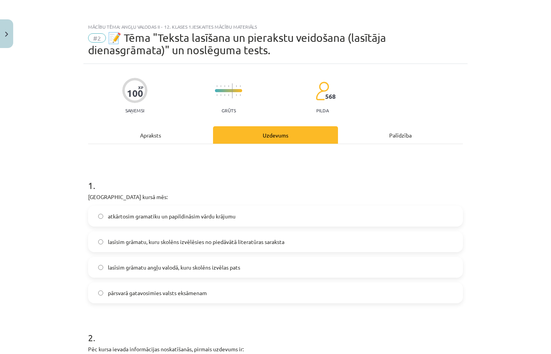
scroll to position [0, 0]
click at [166, 127] on div "Apraksts" at bounding box center [150, 134] width 125 height 17
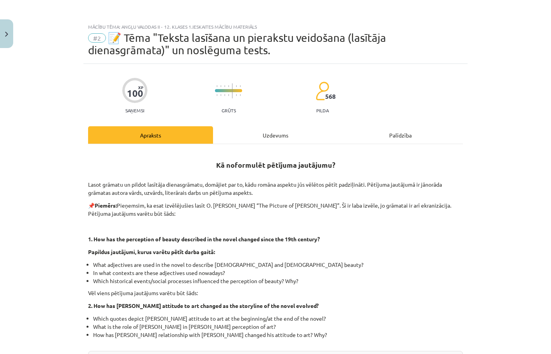
scroll to position [19, 0]
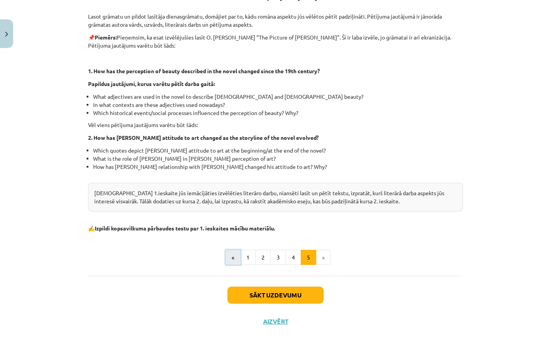
click at [230, 252] on button "«" at bounding box center [232, 258] width 15 height 16
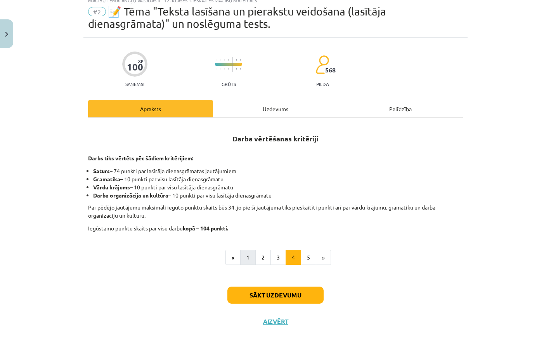
click at [242, 255] on button "1" at bounding box center [248, 258] width 16 height 16
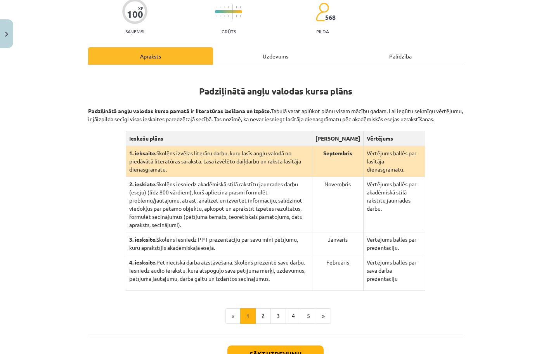
scroll to position [80, 0]
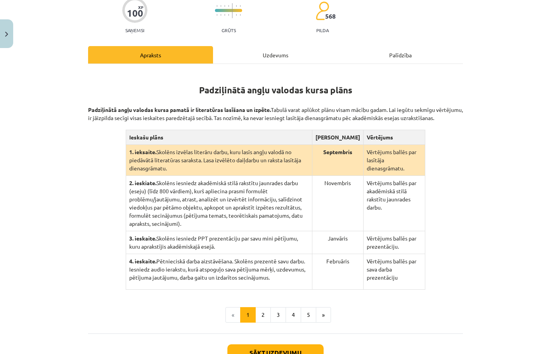
click at [283, 55] on div "Uzdevums" at bounding box center [275, 54] width 125 height 17
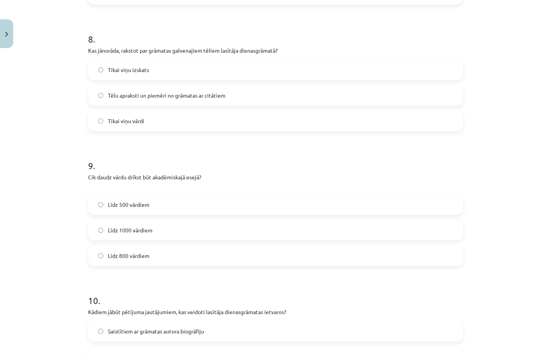
scroll to position [1038, 0]
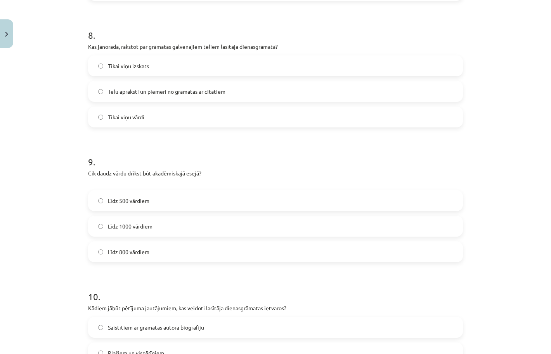
click at [191, 251] on label "Līdz 800 vārdiem" at bounding box center [275, 251] width 373 height 19
click at [218, 88] on span "Tēlu apraksti un piemēri no grāmatas ar citātiem" at bounding box center [166, 92] width 117 height 8
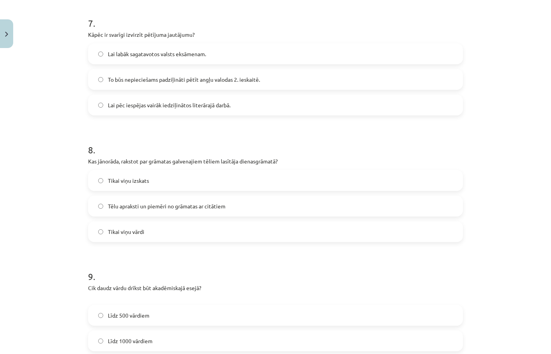
scroll to position [915, 0]
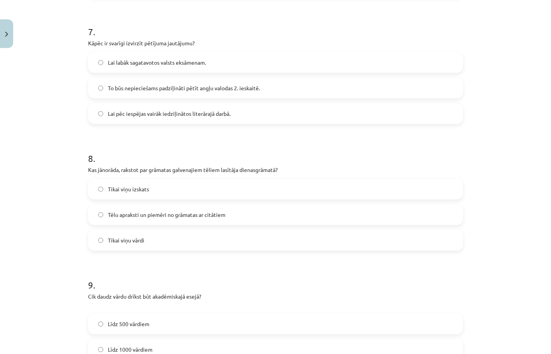
click at [194, 96] on label "To būs nepieciešams padziļināti pētīt angļu valodas 2. ieskaitē." at bounding box center [275, 87] width 373 height 19
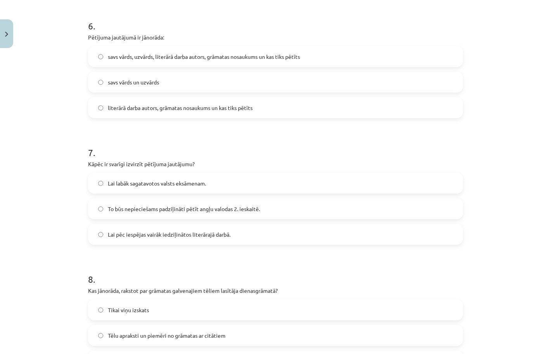
scroll to position [789, 0]
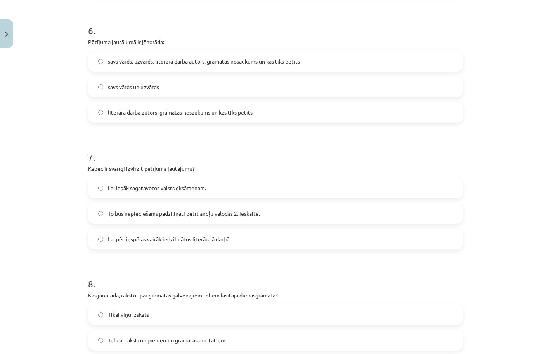
click at [202, 60] on span "savs vārds, uzvārds, literārā darba autors, grāmatas nosaukums un kas tiks pētī…" at bounding box center [204, 61] width 192 height 8
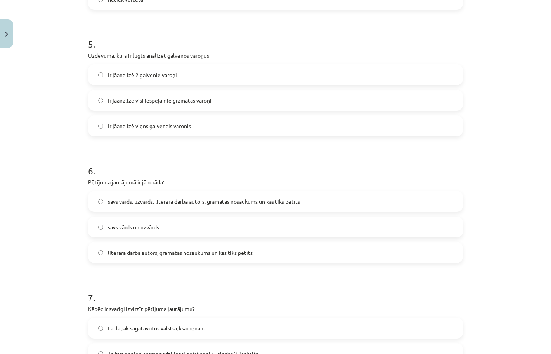
scroll to position [641, 0]
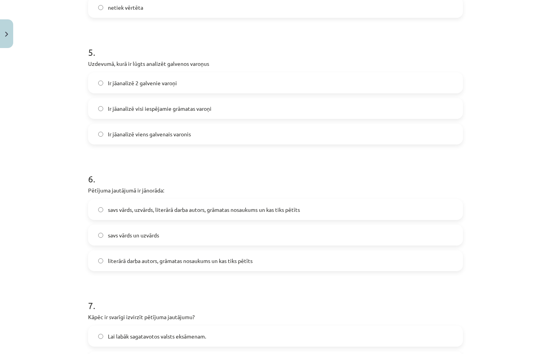
click at [194, 78] on label "Ir jāanalizē 2 galvenie varoņi" at bounding box center [275, 82] width 373 height 19
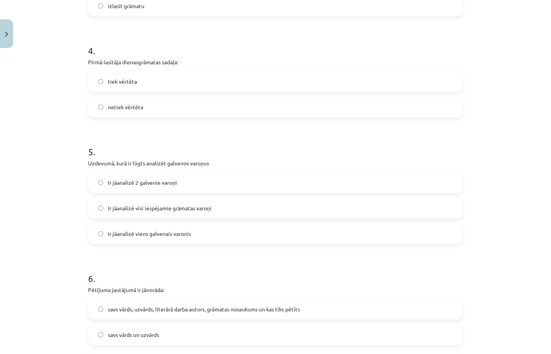
scroll to position [538, 0]
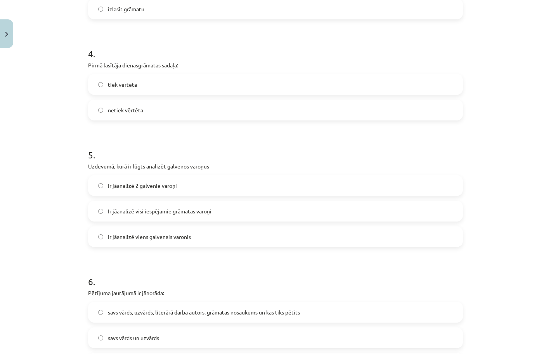
click at [188, 85] on label "tiek vērtēta" at bounding box center [275, 84] width 373 height 19
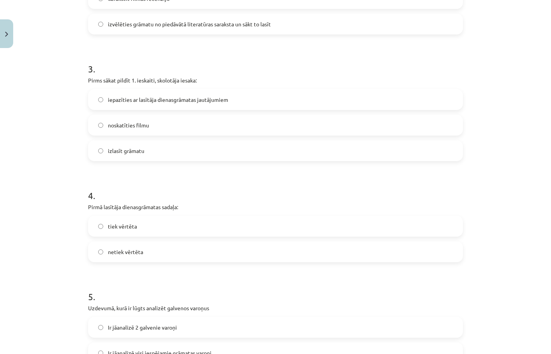
scroll to position [395, 0]
click at [184, 100] on span "iepazīties ar lasītāja dienasgrāmatas jautājumiem" at bounding box center [168, 101] width 120 height 8
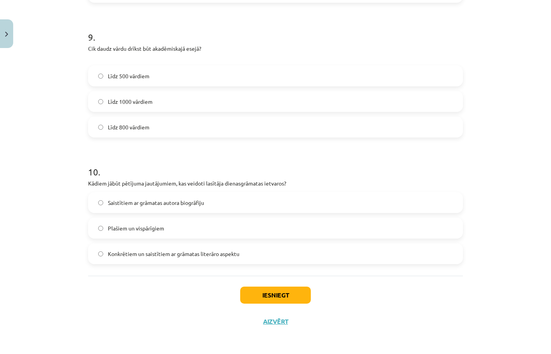
scroll to position [1164, 0]
click at [168, 259] on label "Konkrētiem un saistītiem ar grāmatas literāro aspektu" at bounding box center [275, 253] width 373 height 19
click at [294, 287] on button "Iesniegt" at bounding box center [275, 295] width 71 height 17
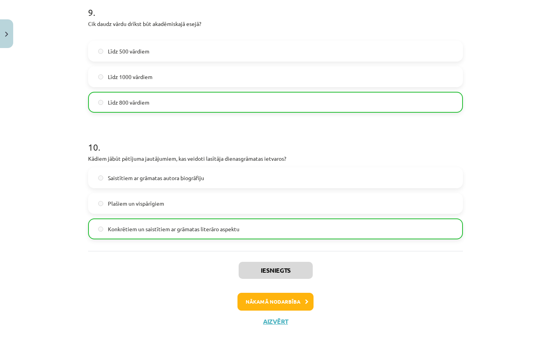
scroll to position [1189, 0]
click at [284, 300] on button "Nākamā nodarbība" at bounding box center [275, 302] width 76 height 18
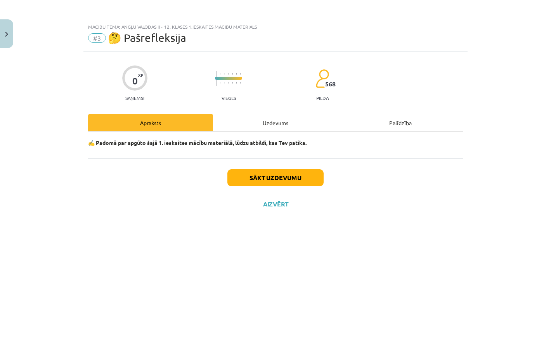
scroll to position [0, 0]
click at [299, 178] on button "Sākt uzdevumu" at bounding box center [275, 177] width 96 height 17
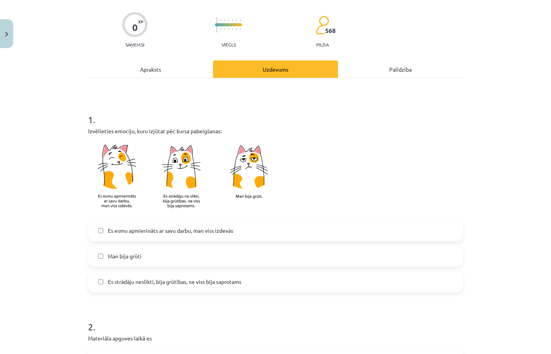
scroll to position [82, 0]
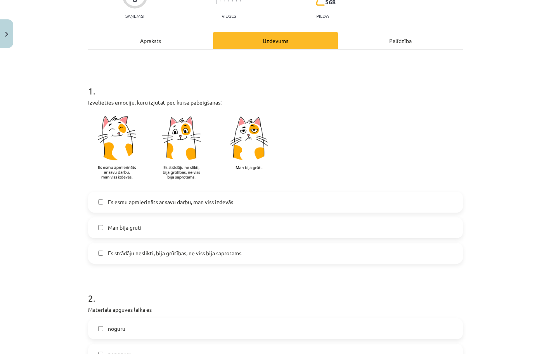
click at [190, 250] on span "Es strādāju neslikti, bija grūtības, ne viss bija saprotams" at bounding box center [174, 253] width 133 height 8
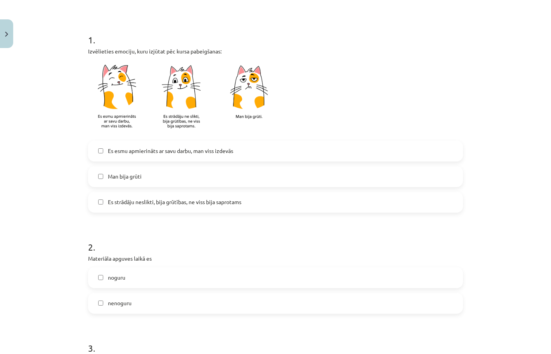
scroll to position [140, 0]
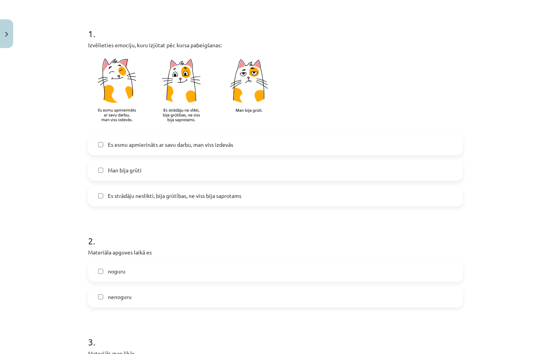
click at [212, 147] on span "Es esmu apmierināts ar savu darbu, man viss izdevās" at bounding box center [170, 145] width 125 height 8
click at [202, 195] on span "Es strādāju neslikti, bija grūtības, ne viss bija saprotams" at bounding box center [174, 196] width 133 height 8
click at [184, 292] on label "nenoguru" at bounding box center [275, 297] width 373 height 19
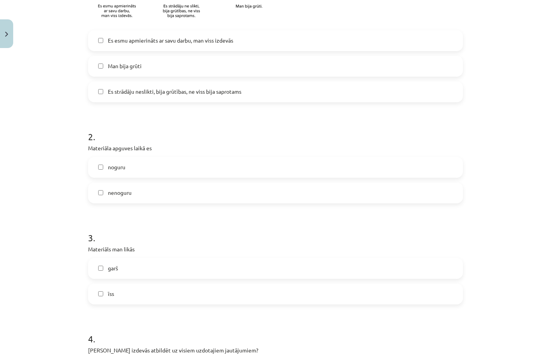
scroll to position [245, 0]
click at [184, 292] on label "īss" at bounding box center [275, 292] width 373 height 19
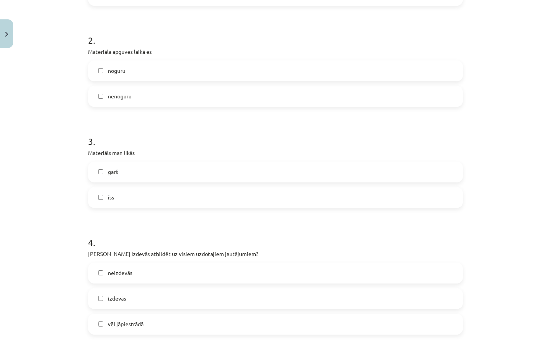
scroll to position [342, 0]
click at [179, 302] on label "izdevās" at bounding box center [275, 297] width 373 height 19
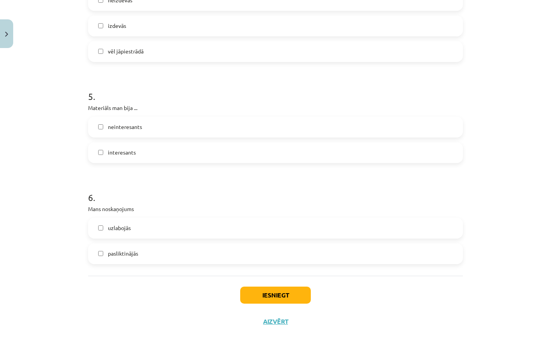
scroll to position [615, 0]
click at [194, 228] on label "uzlabojās" at bounding box center [275, 228] width 373 height 19
click at [199, 155] on label "interesants" at bounding box center [275, 152] width 373 height 19
click at [282, 294] on button "Iesniegt" at bounding box center [275, 295] width 71 height 17
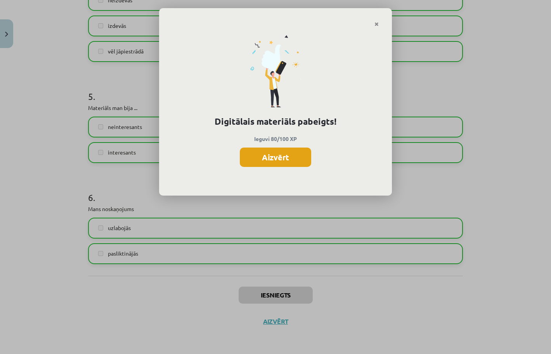
click at [289, 157] on button "Aizvērt" at bounding box center [275, 157] width 71 height 19
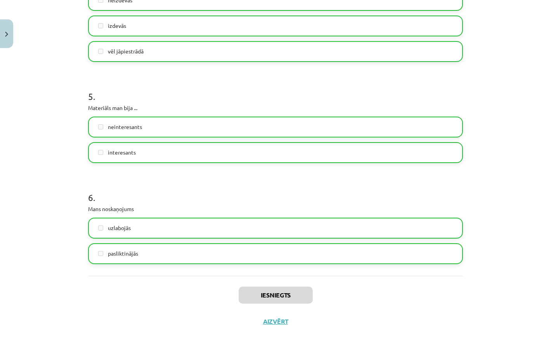
click at [280, 318] on button "Aizvērt" at bounding box center [275, 322] width 29 height 8
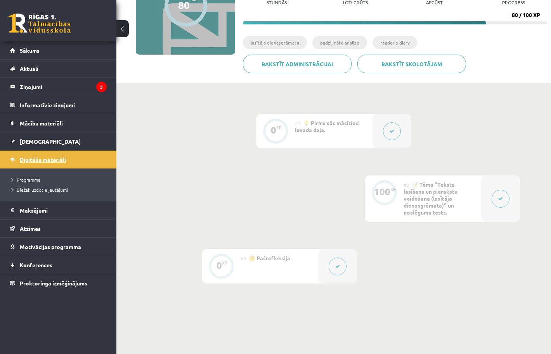
click at [37, 164] on link "Digitālie materiāli" at bounding box center [58, 160] width 97 height 18
